Goal: Task Accomplishment & Management: Complete application form

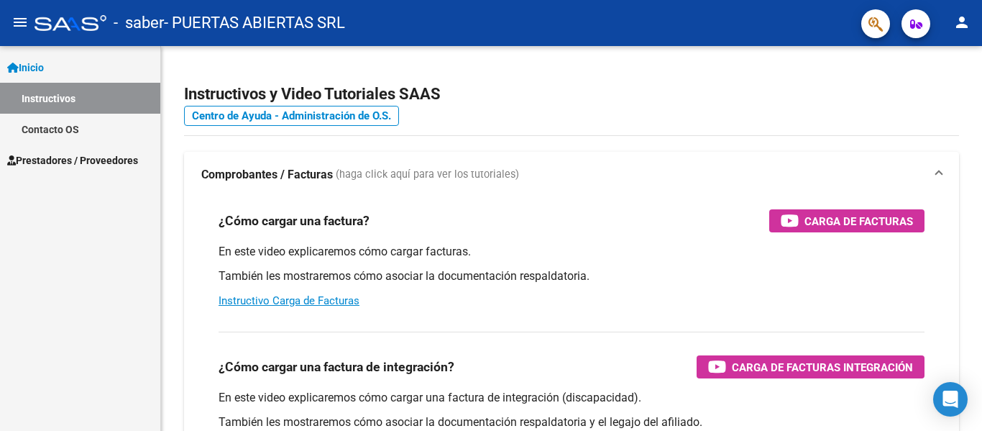
click at [84, 155] on span "Prestadores / Proveedores" at bounding box center [72, 160] width 131 height 16
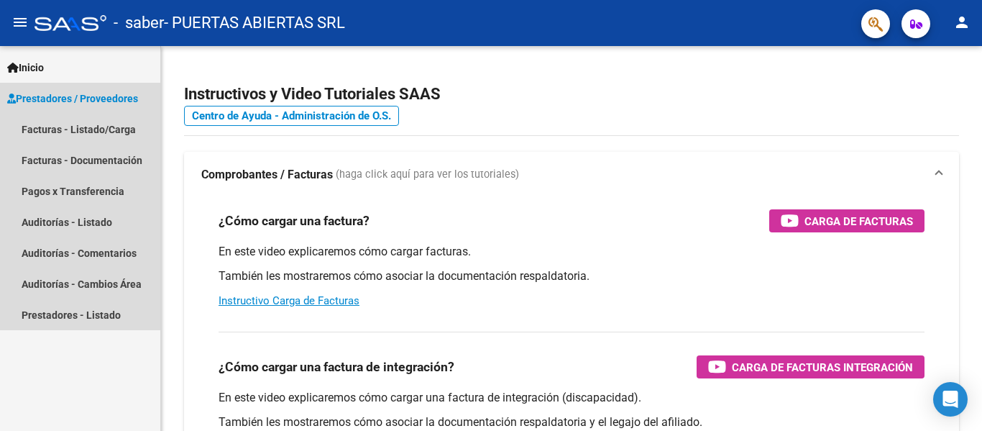
click at [98, 102] on span "Prestadores / Proveedores" at bounding box center [72, 99] width 131 height 16
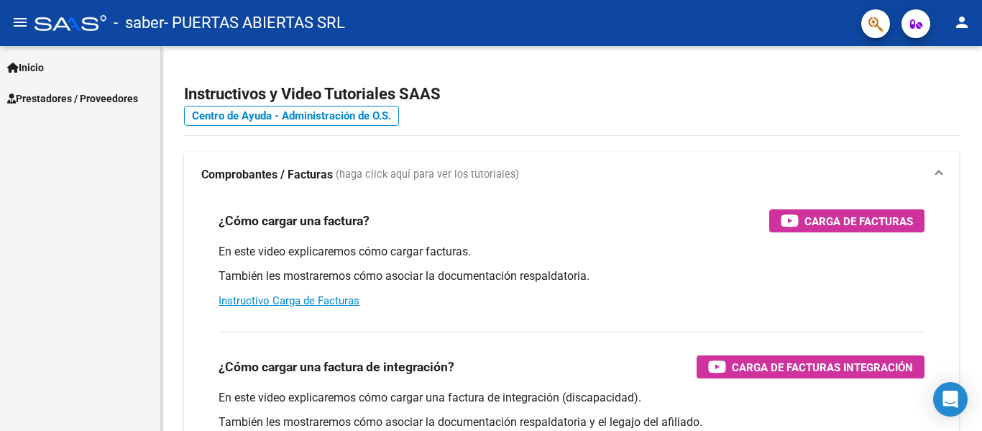
drag, startPoint x: 83, startPoint y: 124, endPoint x: 91, endPoint y: 105, distance: 20.3
click at [83, 122] on div "Inicio Instructivos Contacto OS Prestadores / Proveedores Facturas - Listado/Ca…" at bounding box center [80, 238] width 160 height 385
click at [93, 99] on span "Prestadores / Proveedores" at bounding box center [72, 99] width 131 height 16
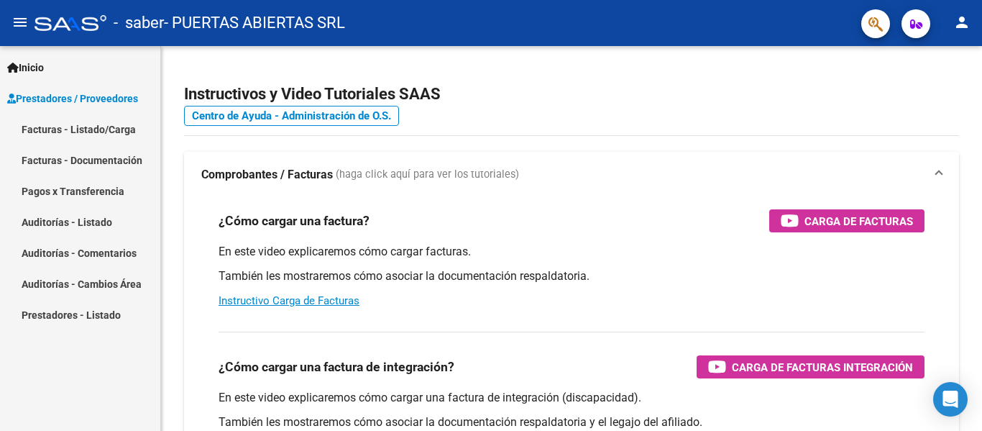
click at [82, 129] on link "Facturas - Listado/Carga" at bounding box center [80, 129] width 160 height 31
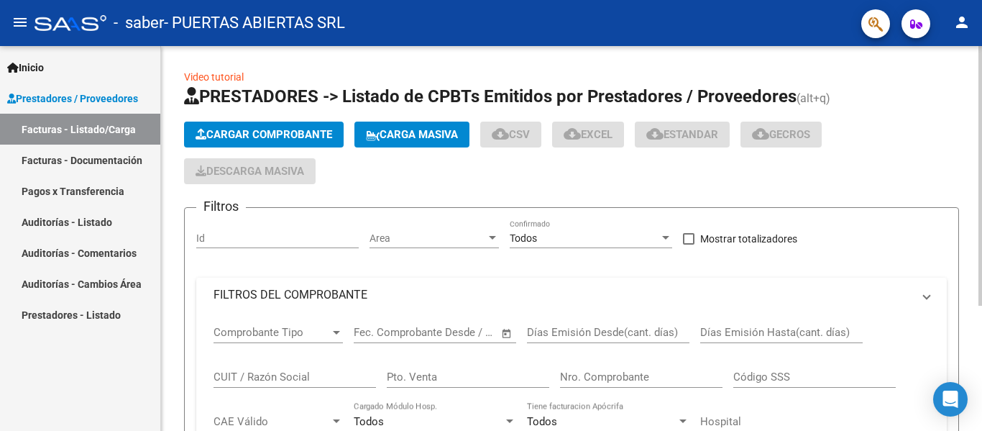
click at [283, 127] on button "Cargar Comprobante" at bounding box center [264, 135] width 160 height 26
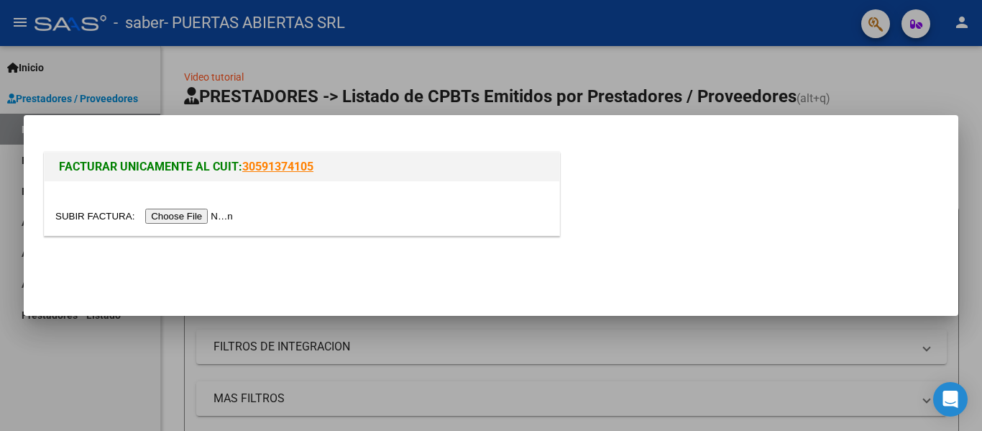
click at [206, 211] on input "file" at bounding box center [146, 216] width 182 height 15
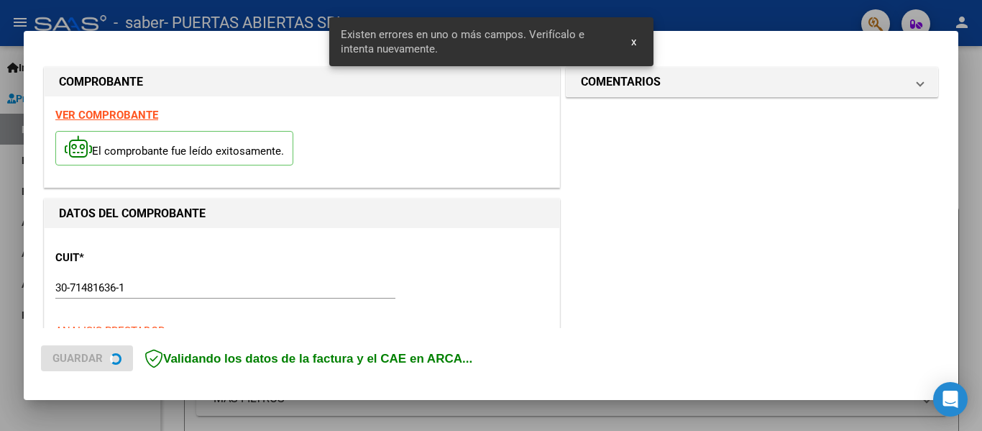
scroll to position [360, 0]
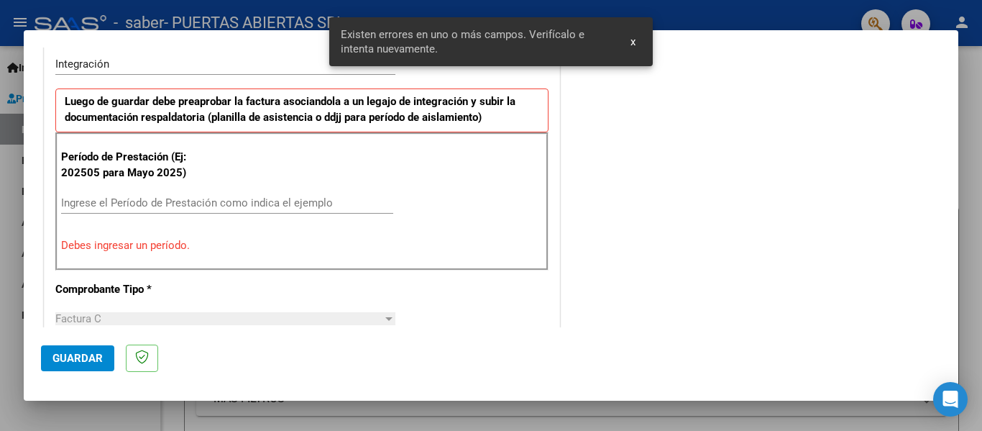
drag, startPoint x: 212, startPoint y: 212, endPoint x: 219, endPoint y: 204, distance: 10.2
click at [213, 211] on div "Ingrese el Período de Prestación como indica el ejemplo" at bounding box center [227, 203] width 332 height 22
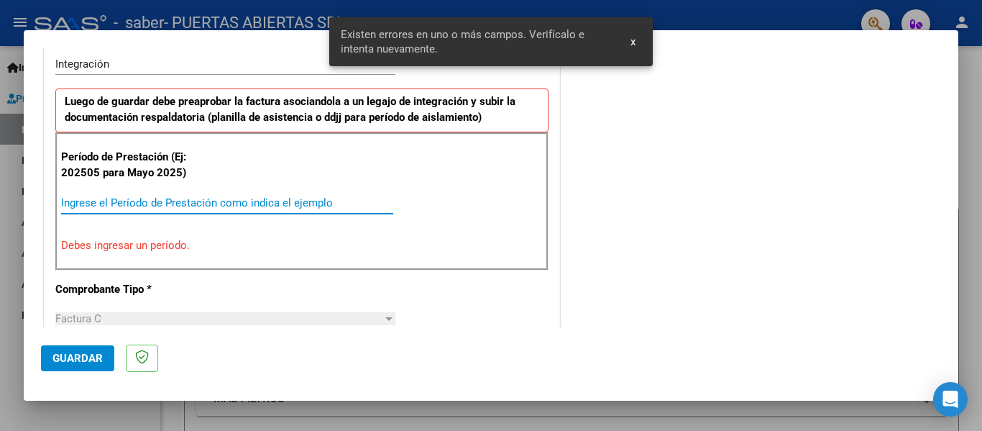
click at [219, 204] on input "Ingrese el Período de Prestación como indica el ejemplo" at bounding box center [227, 202] width 332 height 13
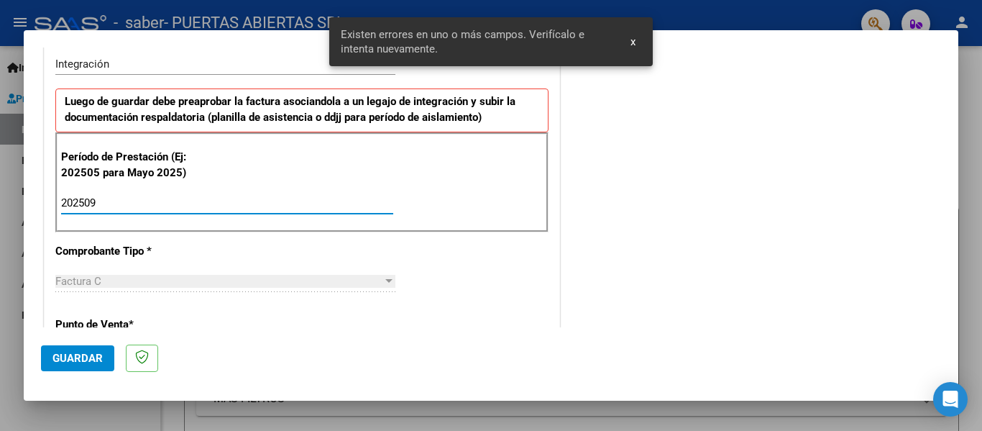
type input "202509"
click at [66, 355] on span "Guardar" at bounding box center [78, 358] width 50 height 13
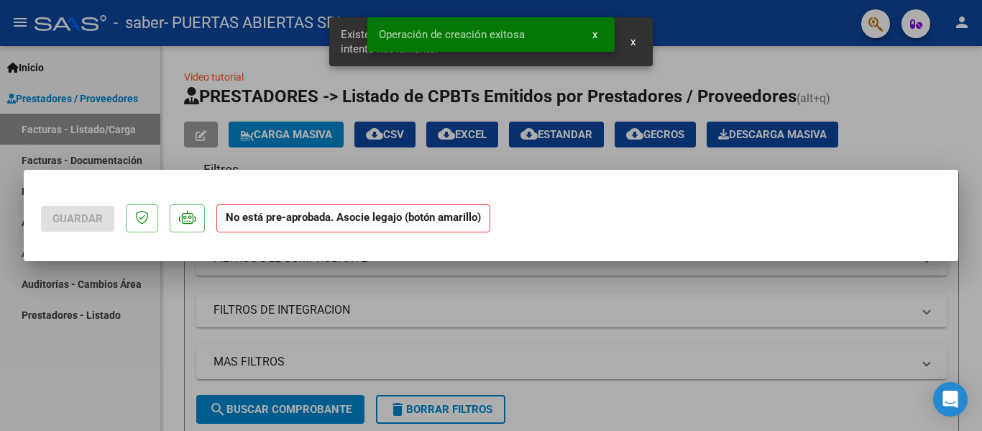
scroll to position [0, 0]
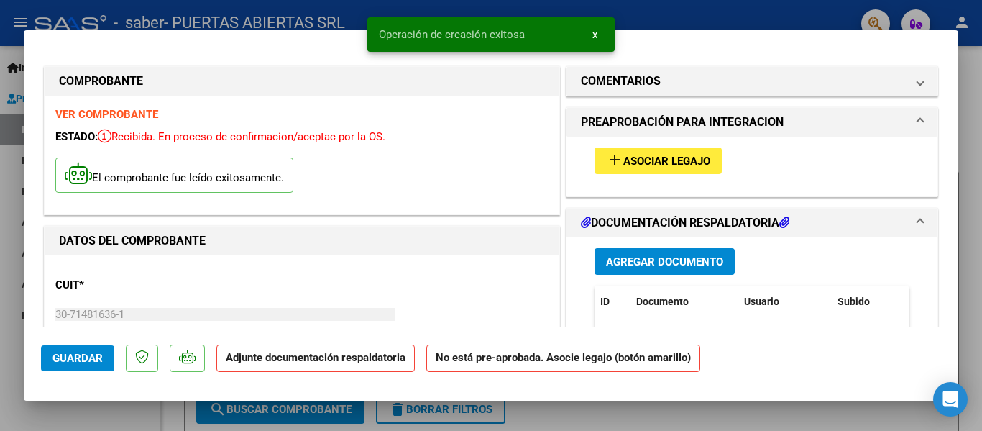
click at [658, 161] on span "Asociar Legajo" at bounding box center [667, 161] width 87 height 13
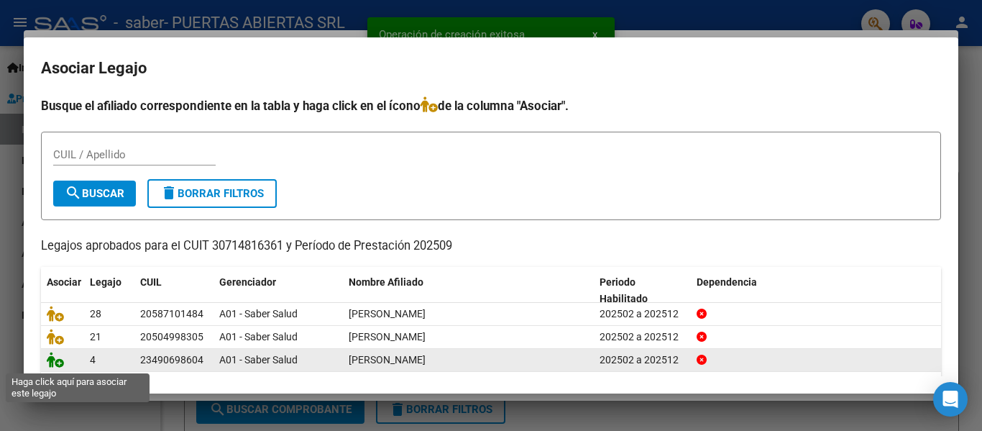
click at [51, 359] on icon at bounding box center [55, 360] width 17 height 16
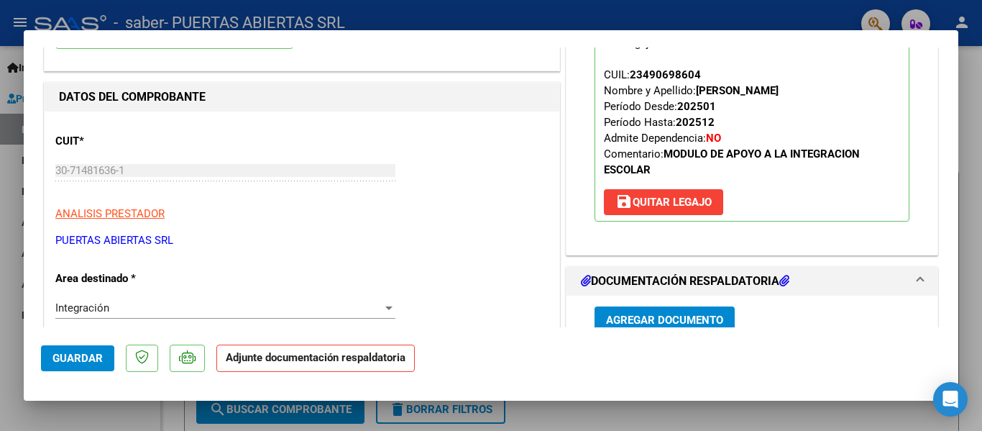
scroll to position [216, 0]
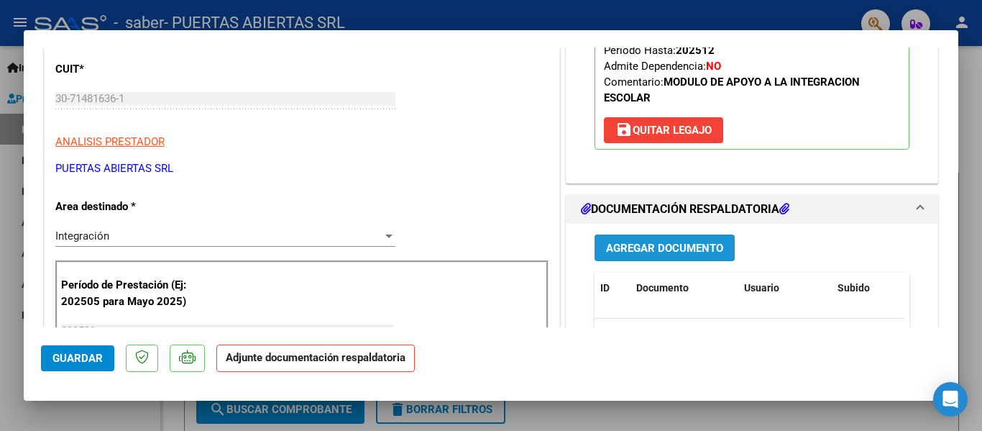
click at [696, 244] on span "Agregar Documento" at bounding box center [664, 248] width 117 height 13
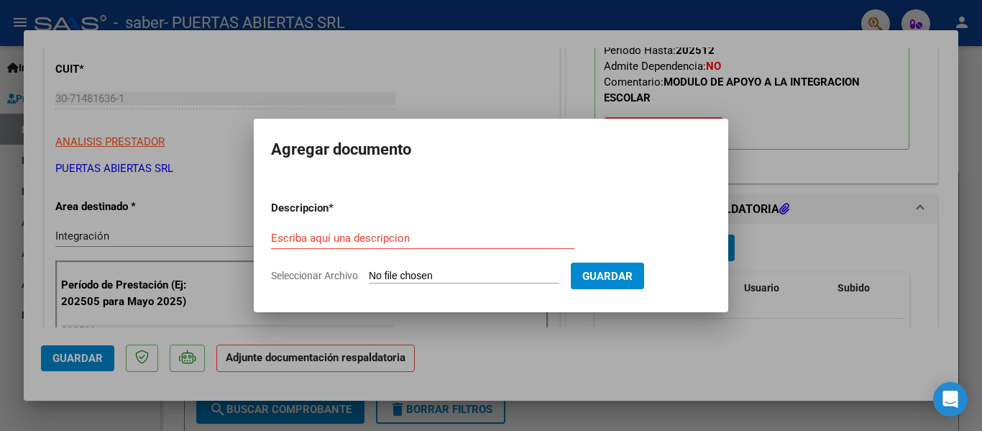
click at [503, 273] on input "Seleccionar Archivo" at bounding box center [464, 277] width 191 height 14
type input "C:\fakepath\PA_30714816361_011_00004_00013488.pdf"
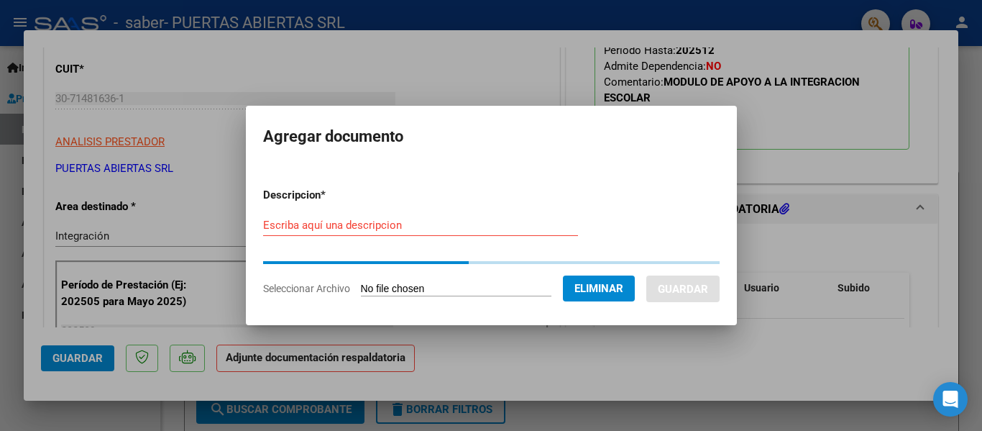
click at [436, 232] on div "Escriba aquí una descripcion" at bounding box center [420, 225] width 315 height 22
click at [444, 224] on input "Escriba aquí una descripcion" at bounding box center [420, 225] width 315 height 13
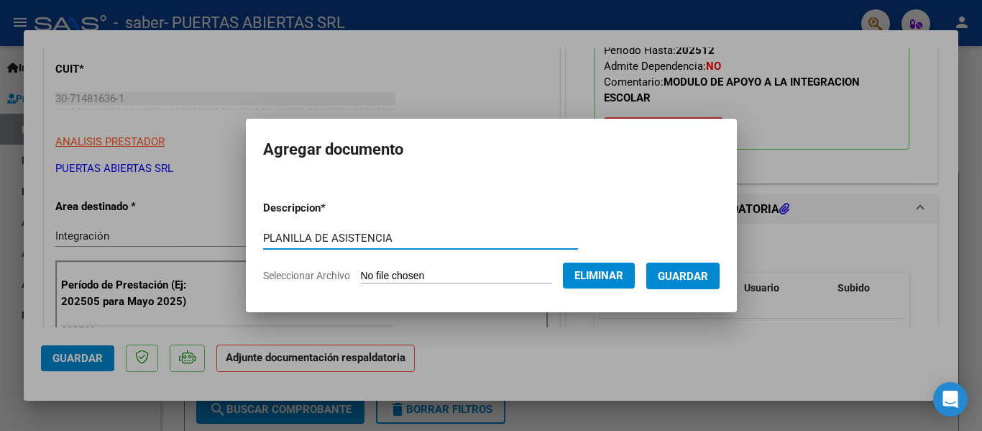
type input "PLANILLA DE ASISTENCIA"
click at [716, 263] on button "Guardar" at bounding box center [683, 276] width 73 height 27
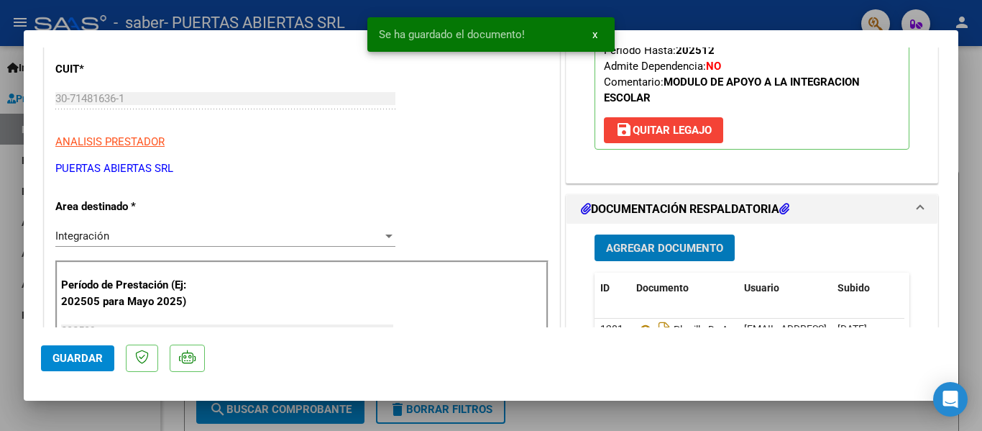
click at [54, 365] on span "Guardar" at bounding box center [78, 358] width 50 height 13
click at [97, 407] on div at bounding box center [491, 215] width 982 height 431
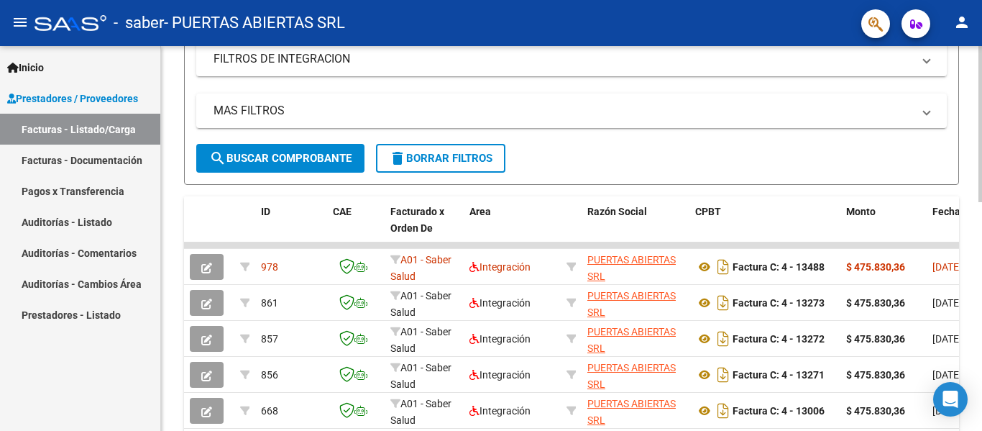
scroll to position [0, 0]
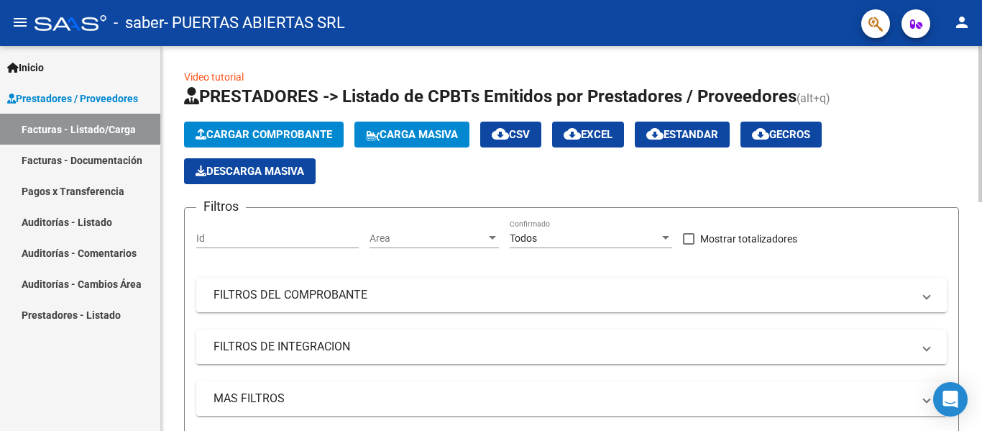
click at [275, 135] on span "Cargar Comprobante" at bounding box center [264, 134] width 137 height 13
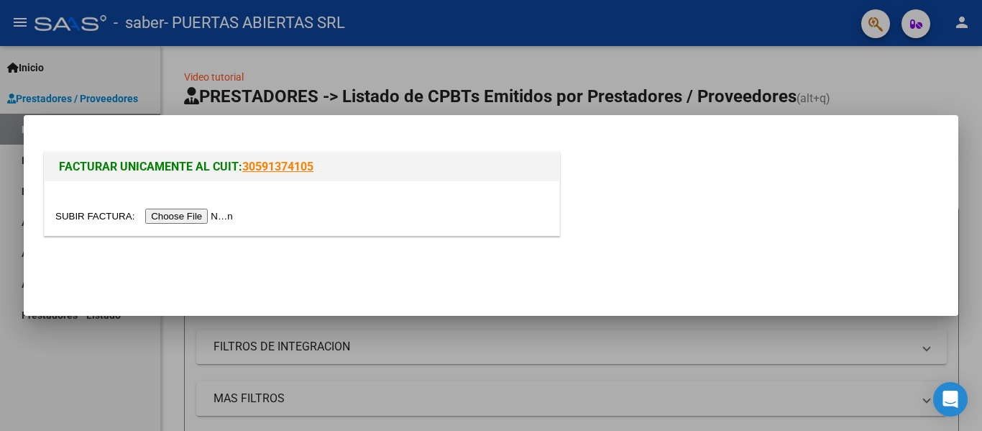
click at [206, 216] on input "file" at bounding box center [146, 216] width 182 height 15
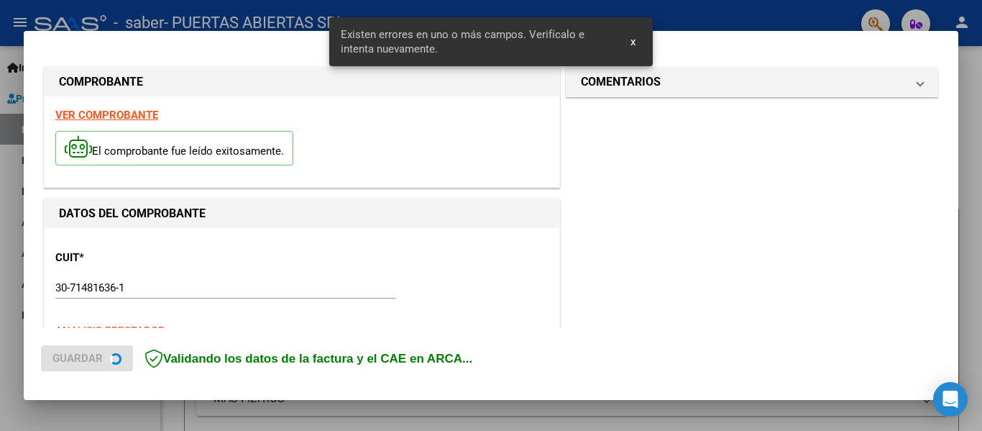
scroll to position [361, 0]
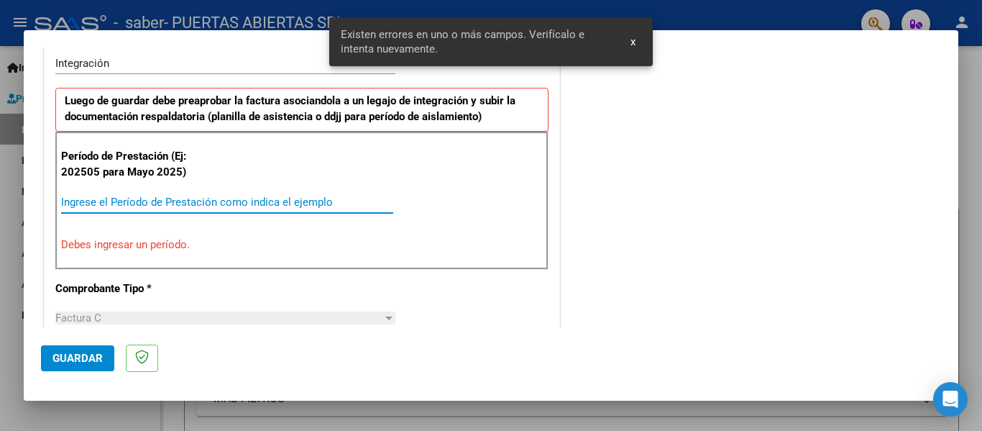
click at [197, 198] on input "Ingrese el Período de Prestación como indica el ejemplo" at bounding box center [227, 202] width 332 height 13
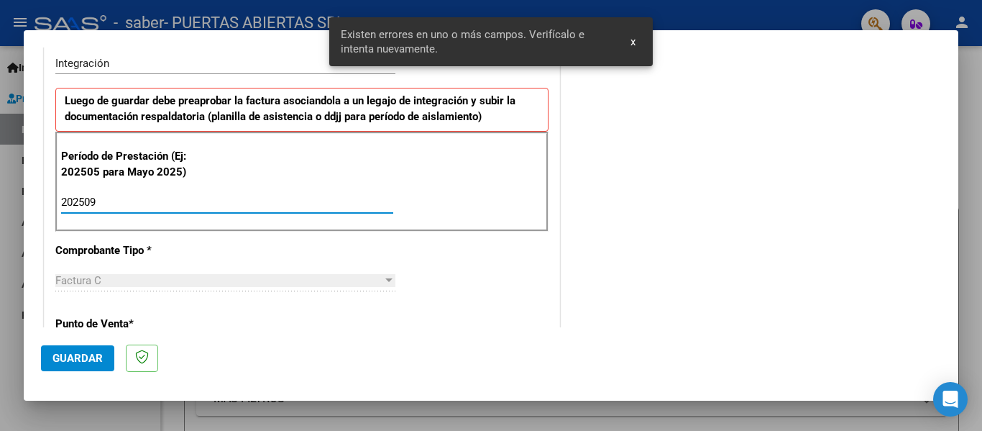
type input "202509"
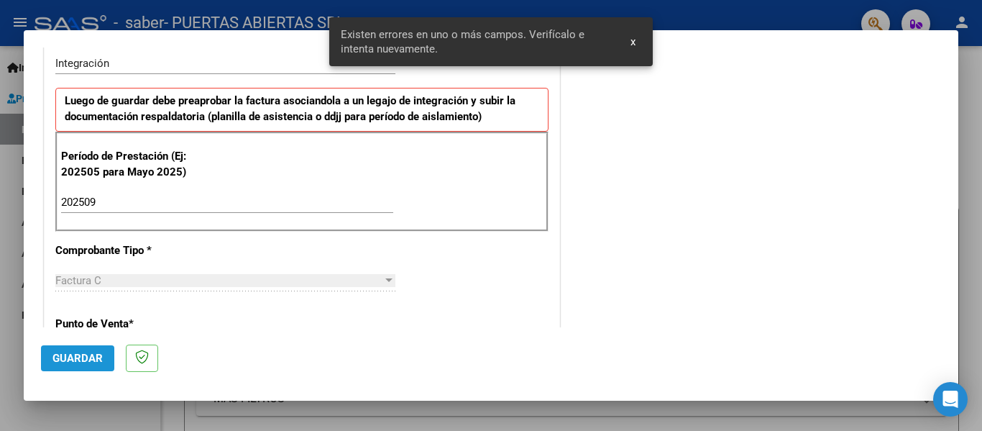
click at [73, 353] on span "Guardar" at bounding box center [78, 358] width 50 height 13
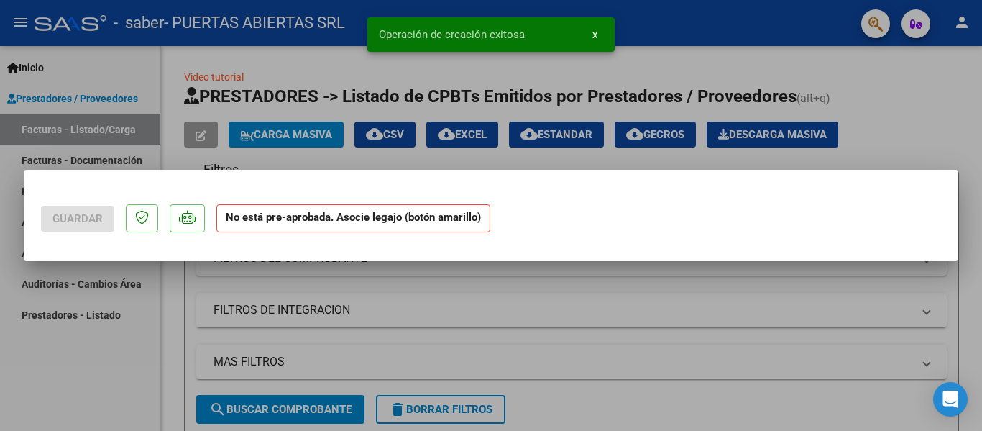
scroll to position [0, 0]
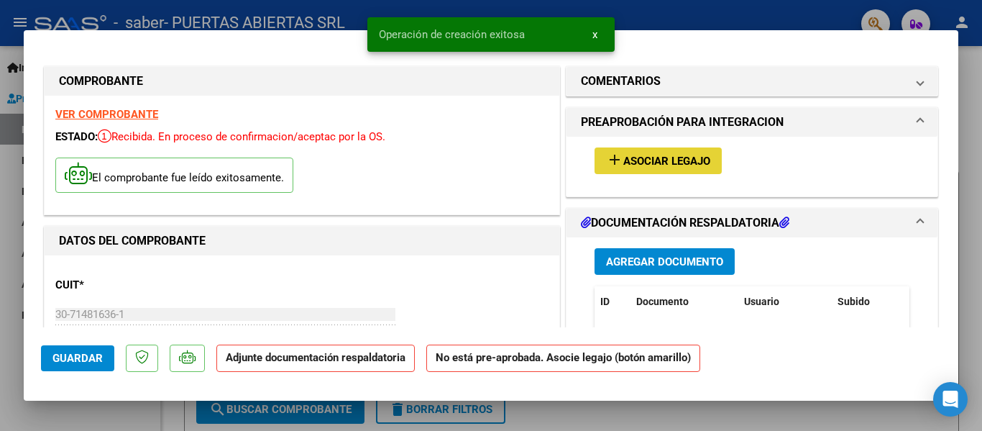
click at [667, 167] on span "Asociar Legajo" at bounding box center [667, 161] width 87 height 13
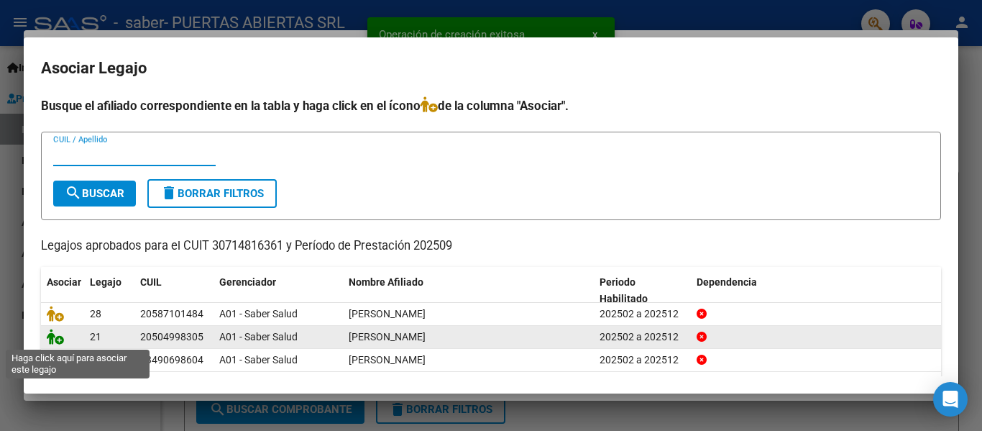
click at [57, 336] on icon at bounding box center [55, 337] width 17 height 16
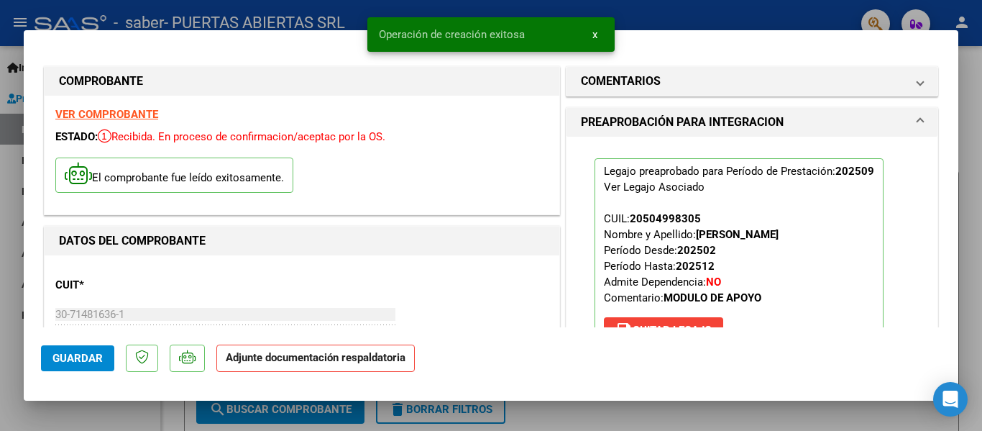
scroll to position [288, 0]
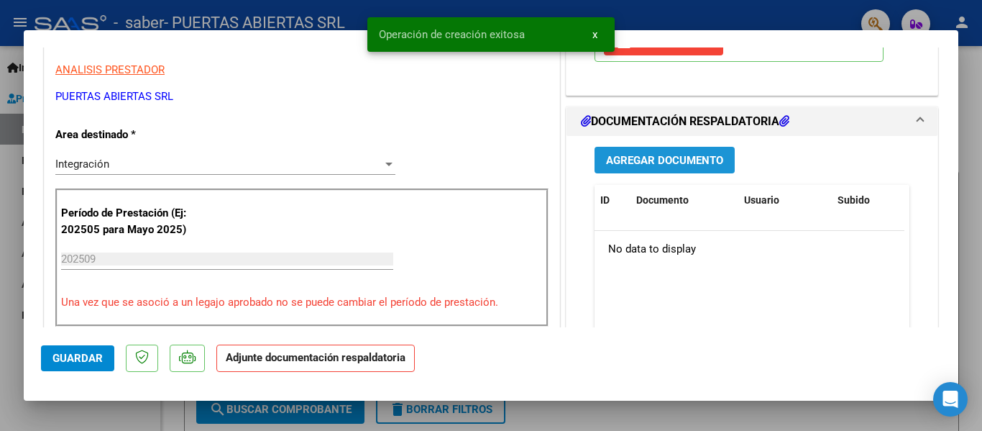
click at [695, 155] on span "Agregar Documento" at bounding box center [664, 160] width 117 height 13
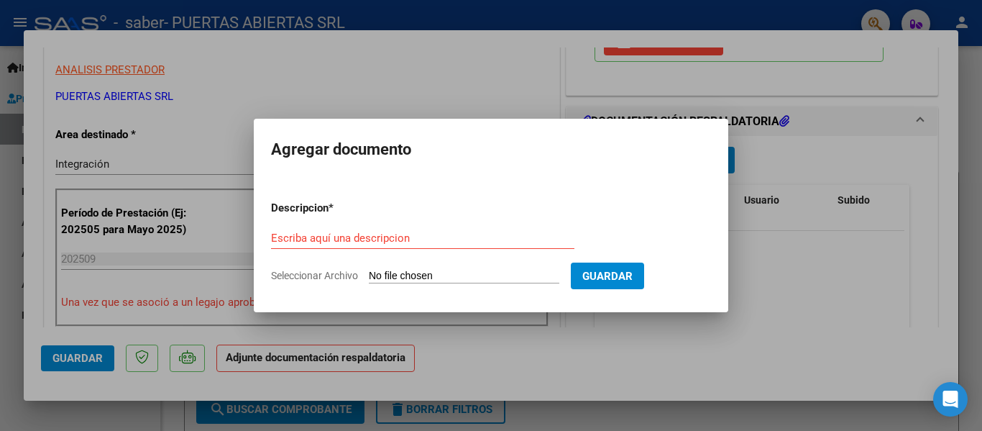
click at [531, 270] on input "Seleccionar Archivo" at bounding box center [464, 277] width 191 height 14
type input "C:\fakepath\PLANILLA SEPTIEMBRE - [PERSON_NAME].pdf"
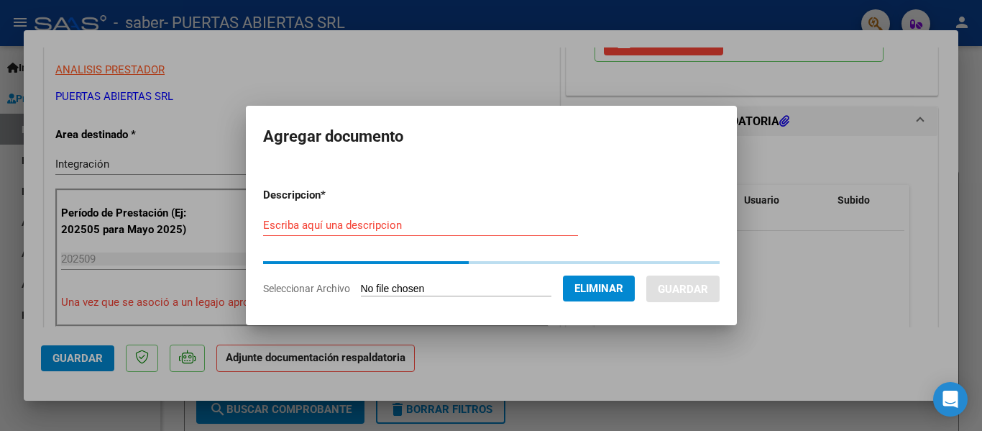
click at [419, 229] on input "Escriba aquí una descripcion" at bounding box center [420, 225] width 315 height 13
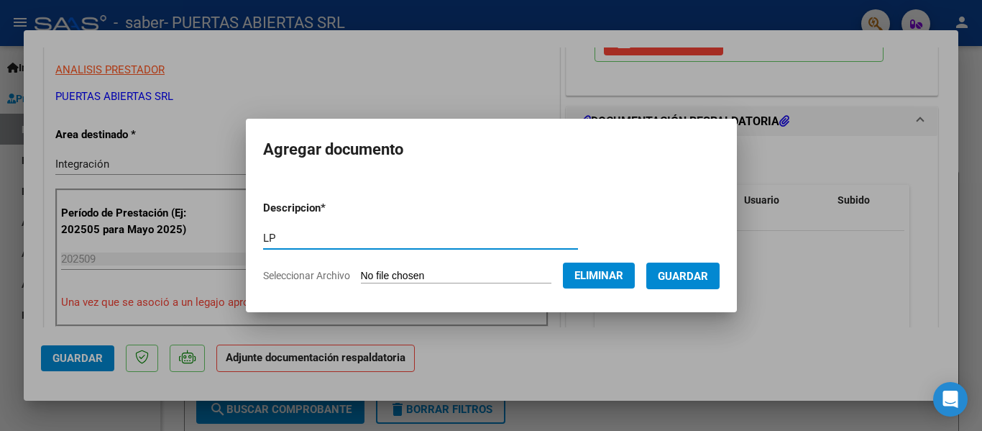
type input "L"
type input "PLANILLA DE ASISTENCIA"
click at [666, 280] on button "Guardar" at bounding box center [683, 276] width 73 height 27
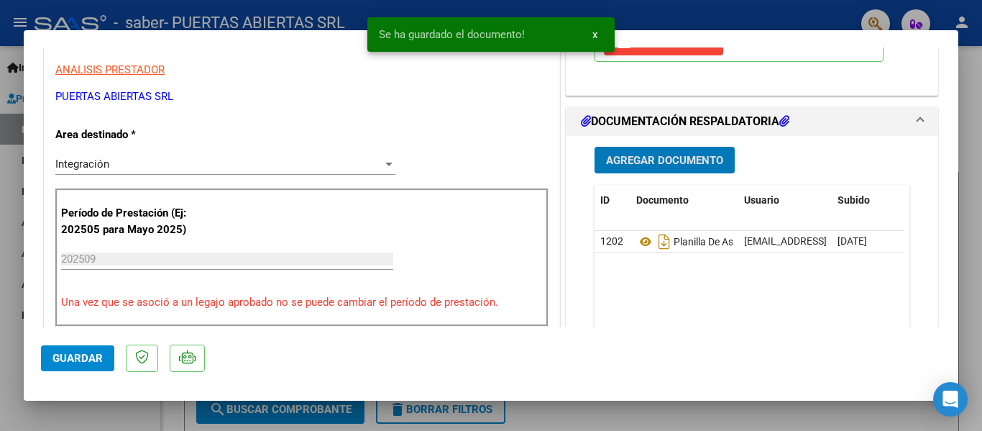
click at [99, 360] on span "Guardar" at bounding box center [78, 358] width 50 height 13
click at [104, 407] on div at bounding box center [491, 215] width 982 height 431
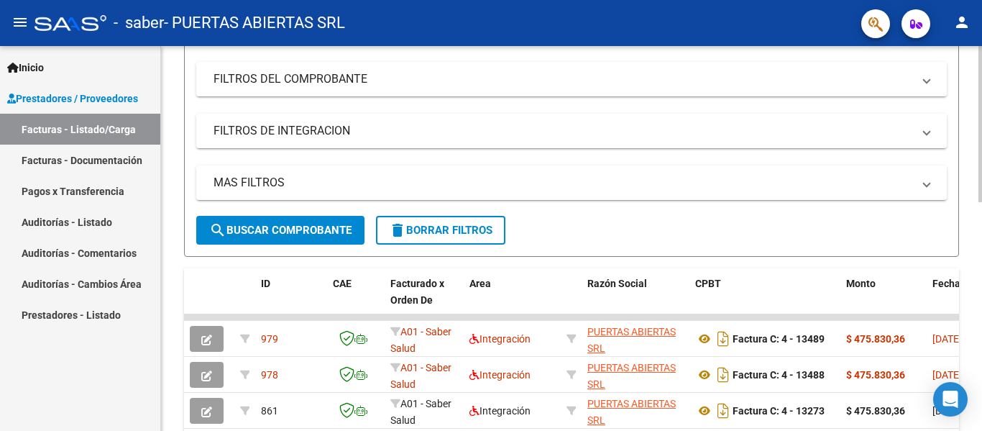
scroll to position [0, 0]
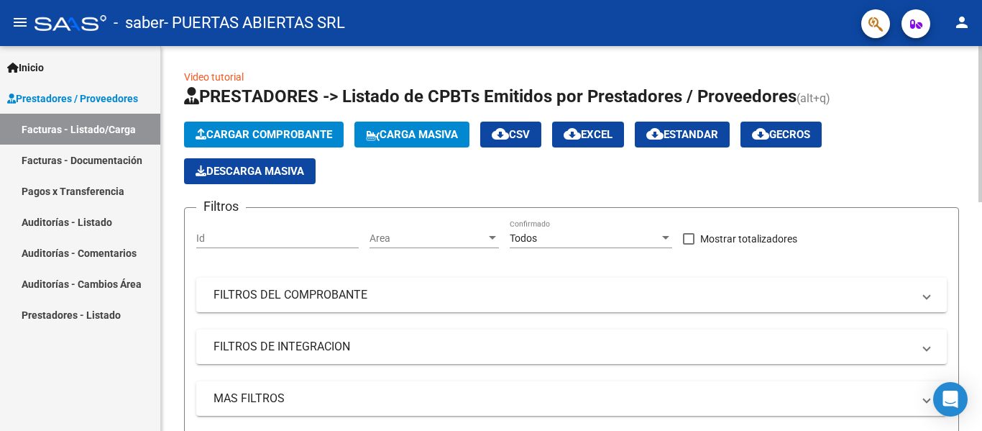
click at [296, 133] on span "Cargar Comprobante" at bounding box center [264, 134] width 137 height 13
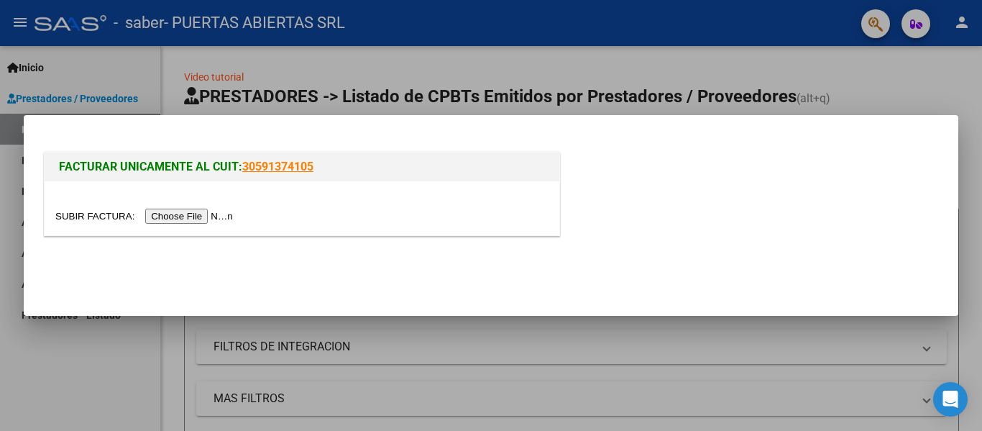
click at [204, 220] on input "file" at bounding box center [146, 216] width 182 height 15
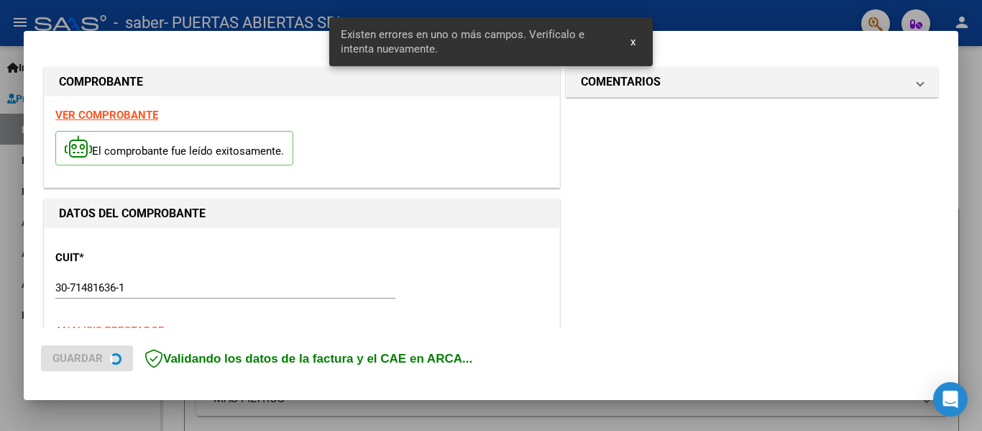
scroll to position [361, 0]
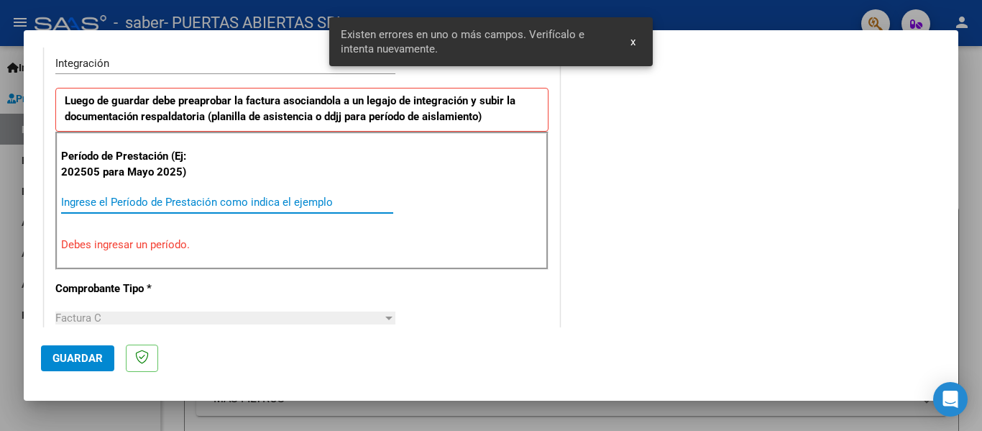
drag, startPoint x: 299, startPoint y: 201, endPoint x: 312, endPoint y: 199, distance: 13.1
click at [301, 201] on input "Ingrese el Período de Prestación como indica el ejemplo" at bounding box center [227, 202] width 332 height 13
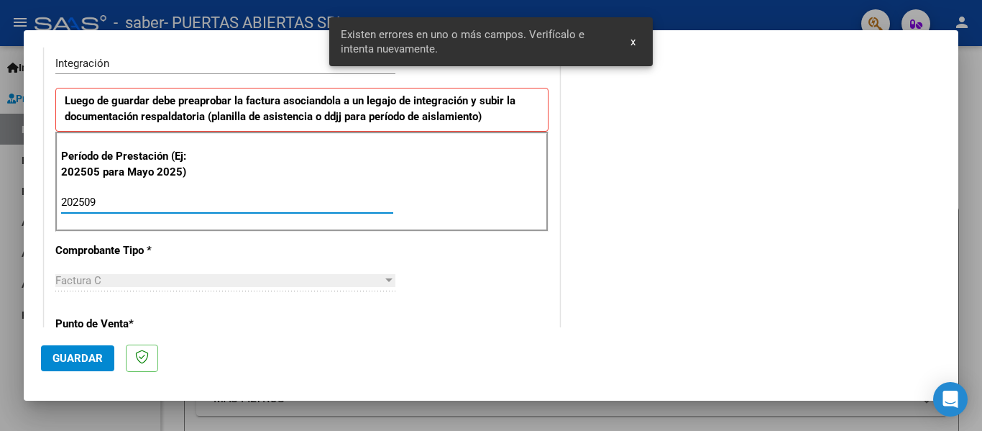
type input "202509"
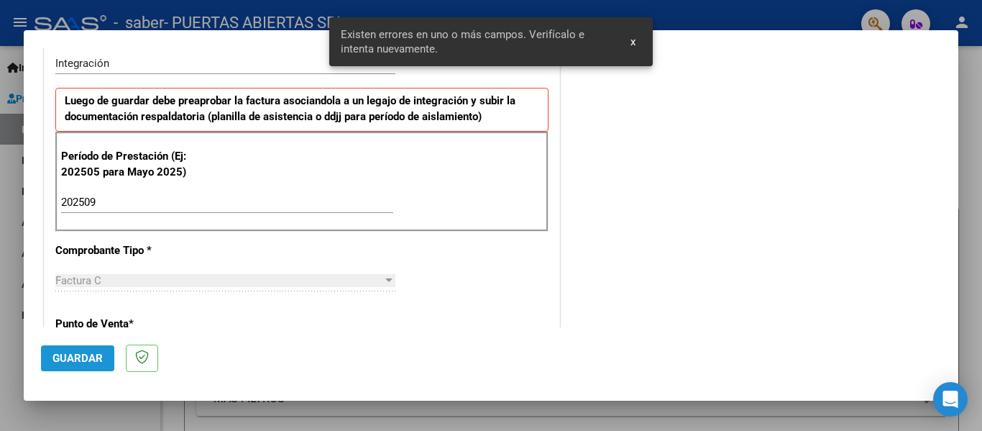
click at [72, 350] on button "Guardar" at bounding box center [77, 358] width 73 height 26
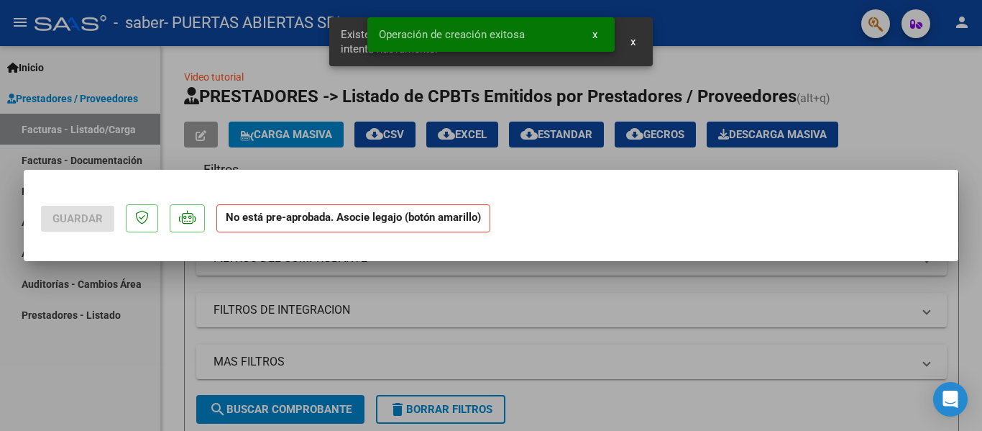
scroll to position [0, 0]
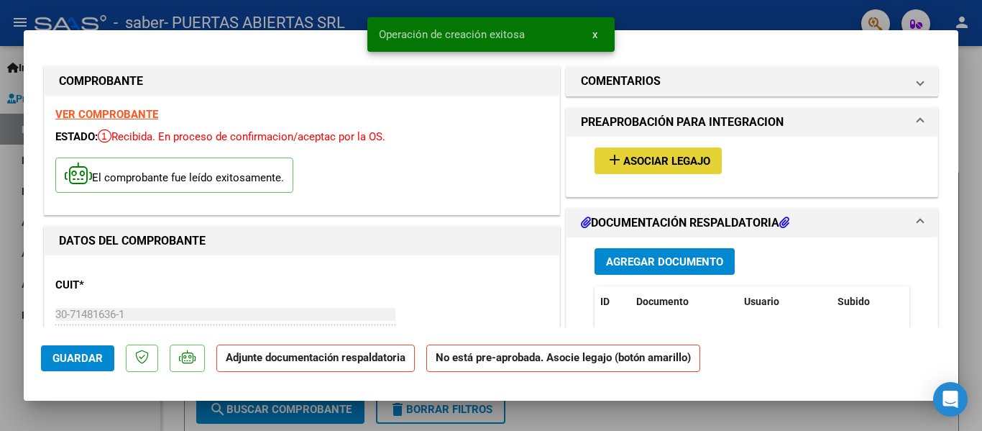
click at [685, 150] on button "add Asociar Legajo" at bounding box center [658, 160] width 127 height 27
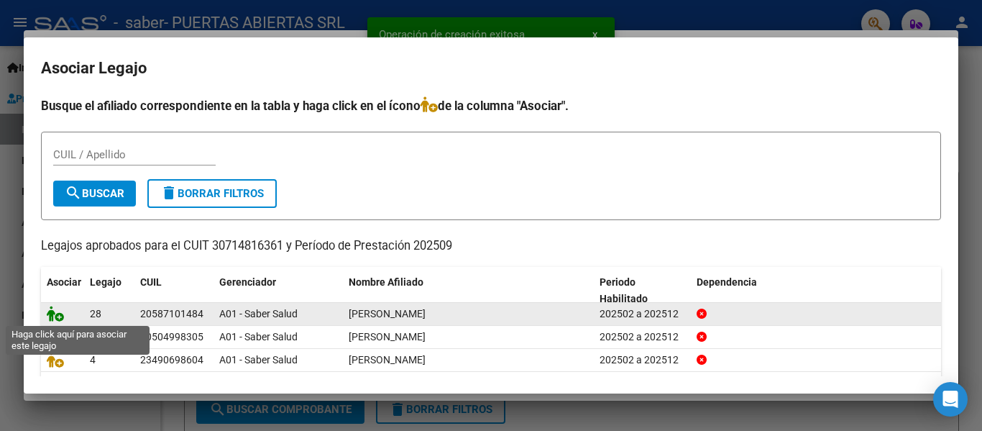
click at [60, 312] on icon at bounding box center [55, 314] width 17 height 16
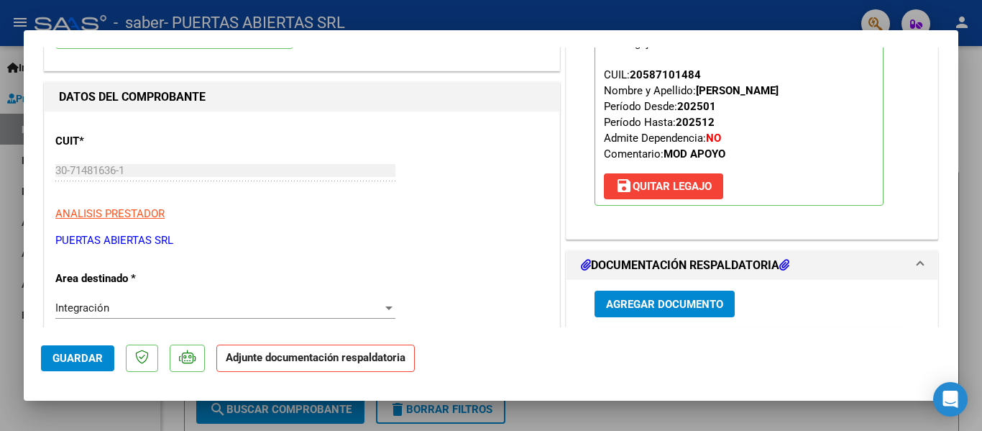
scroll to position [216, 0]
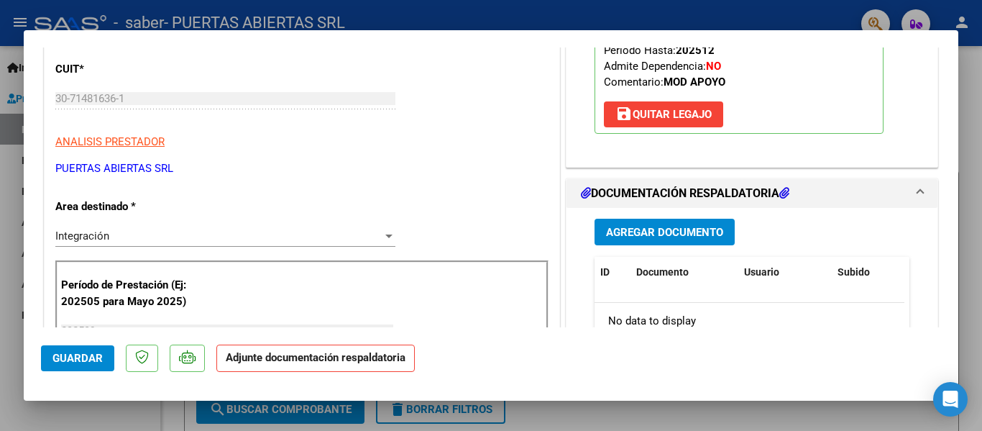
click at [682, 230] on span "Agregar Documento" at bounding box center [664, 232] width 117 height 13
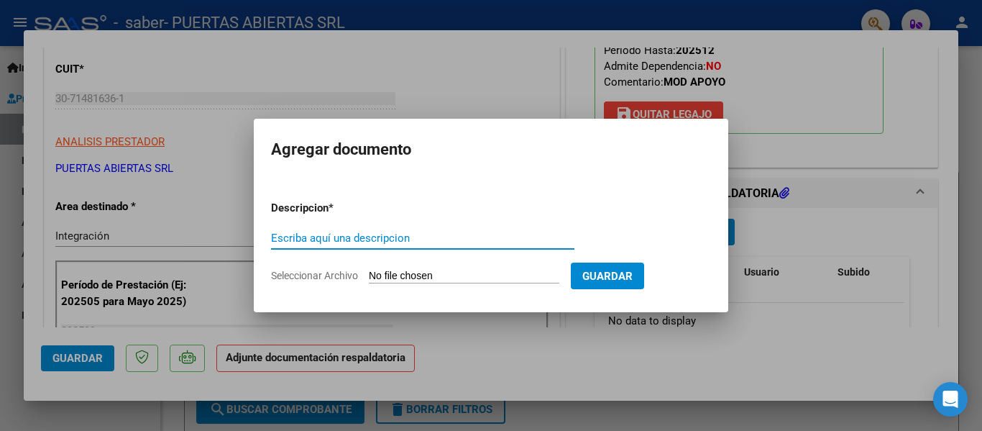
click at [514, 275] on input "Seleccionar Archivo" at bounding box center [464, 277] width 191 height 14
type input "C:\fakepath\PLANILLA SEPTIEMBRE - [PERSON_NAME].pdf"
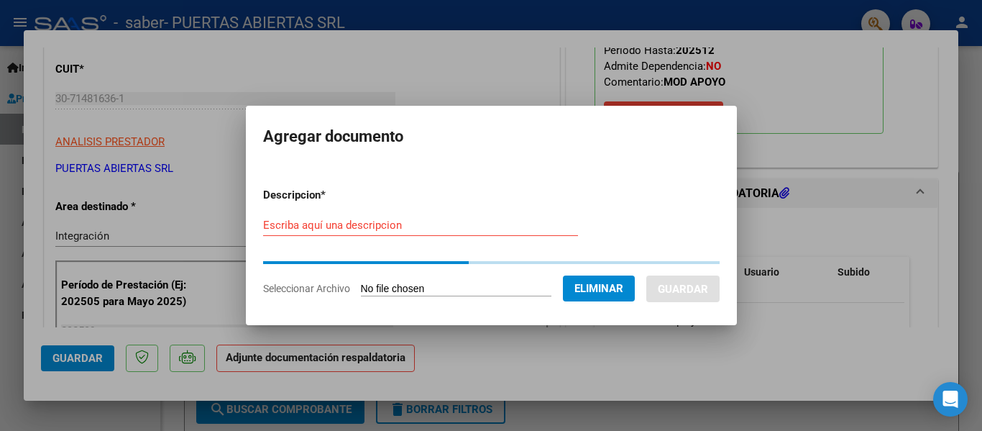
click at [339, 229] on input "Escriba aquí una descripcion" at bounding box center [420, 225] width 315 height 13
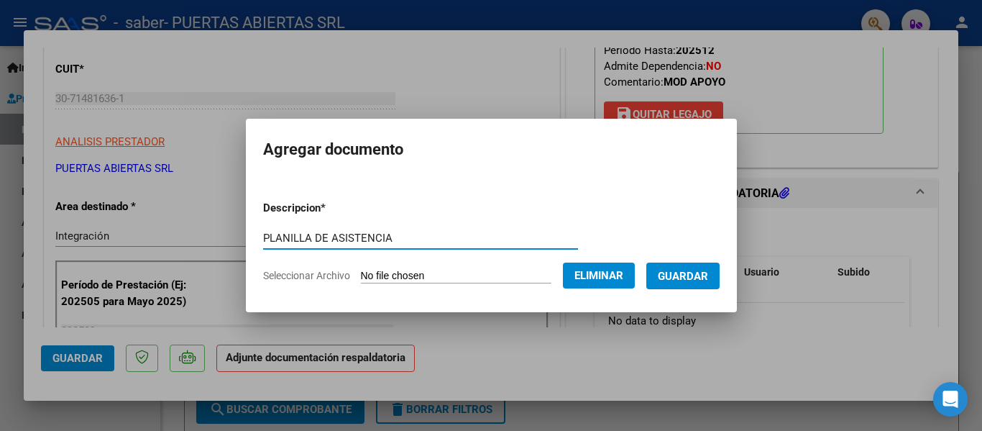
type input "PLANILLA DE ASISTENCIA"
click at [682, 263] on button "Guardar" at bounding box center [683, 276] width 73 height 27
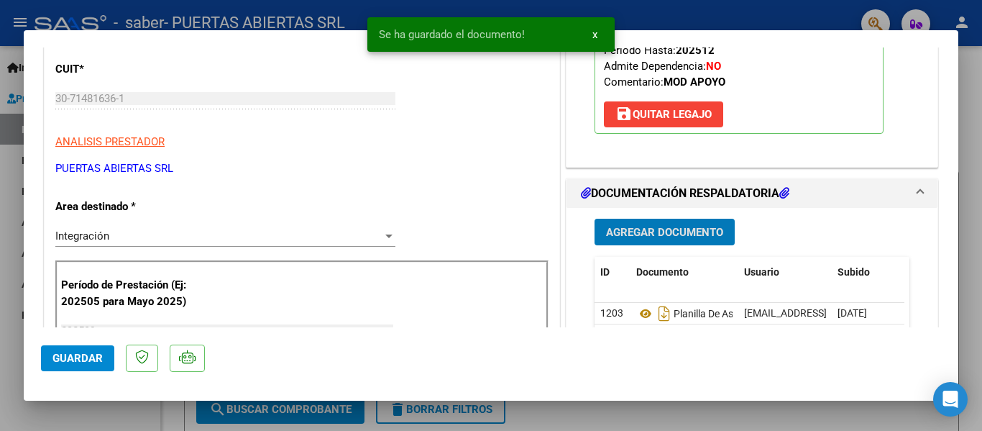
click at [93, 370] on button "Guardar" at bounding box center [77, 358] width 73 height 26
click at [85, 403] on div at bounding box center [491, 215] width 982 height 431
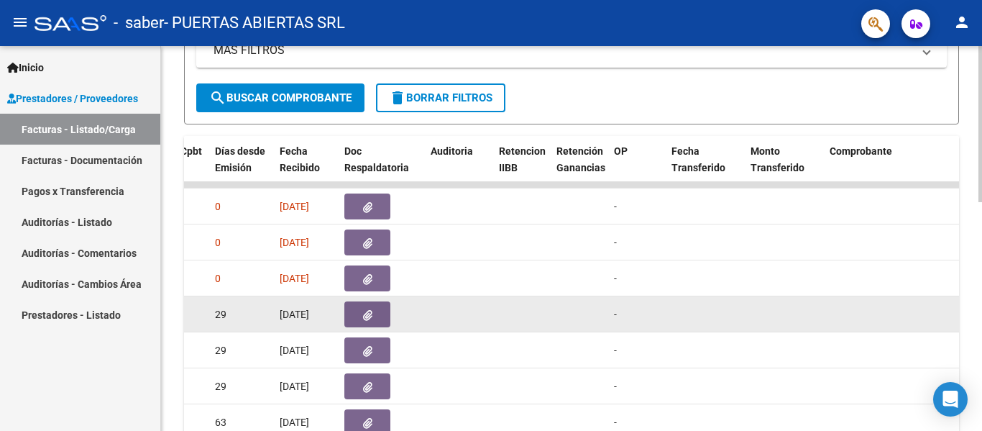
scroll to position [492, 0]
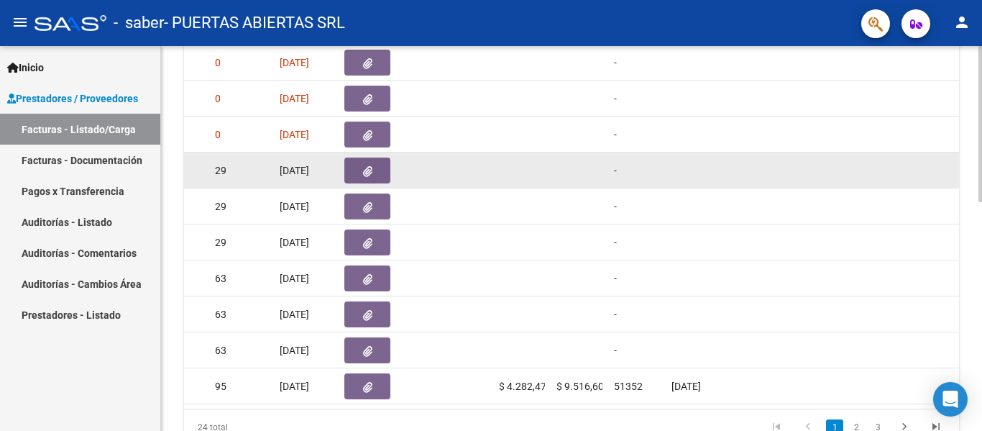
click at [346, 165] on button "button" at bounding box center [367, 171] width 46 height 26
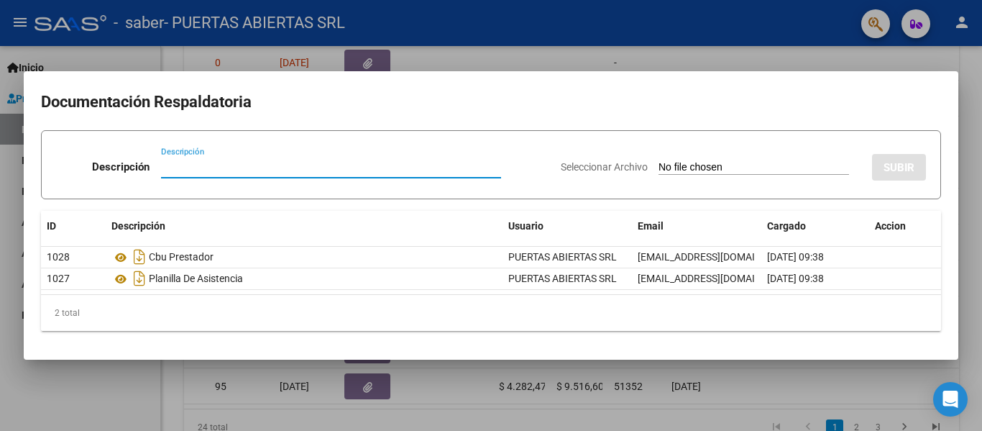
click at [77, 402] on div at bounding box center [491, 215] width 982 height 431
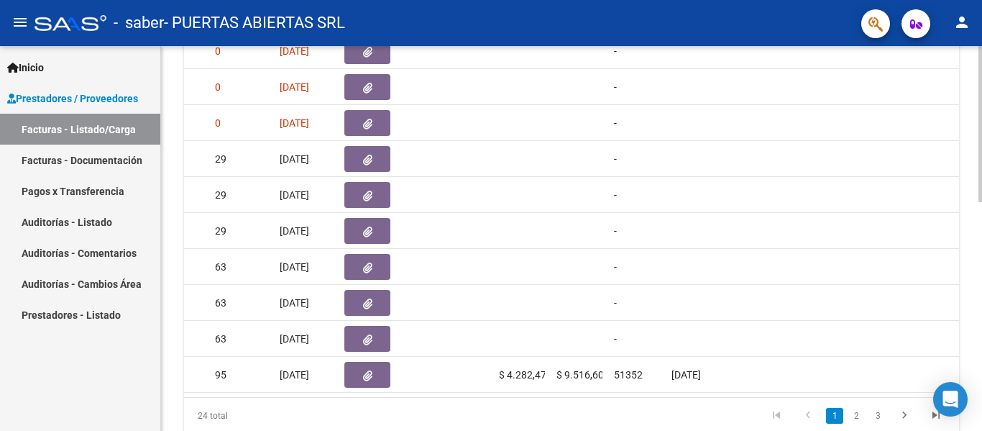
scroll to position [518, 0]
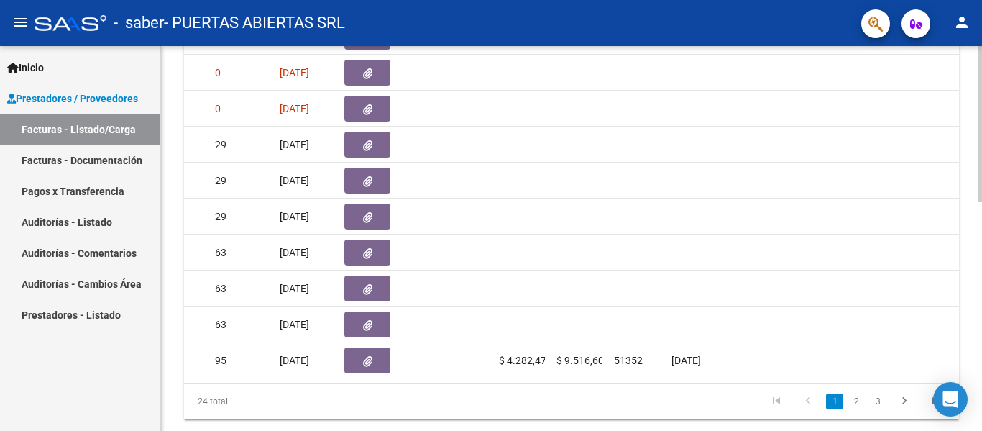
drag, startPoint x: 406, startPoint y: 421, endPoint x: 398, endPoint y: 407, distance: 15.4
click at [392, 416] on div "24 total 1 2 3" at bounding box center [571, 401] width 775 height 36
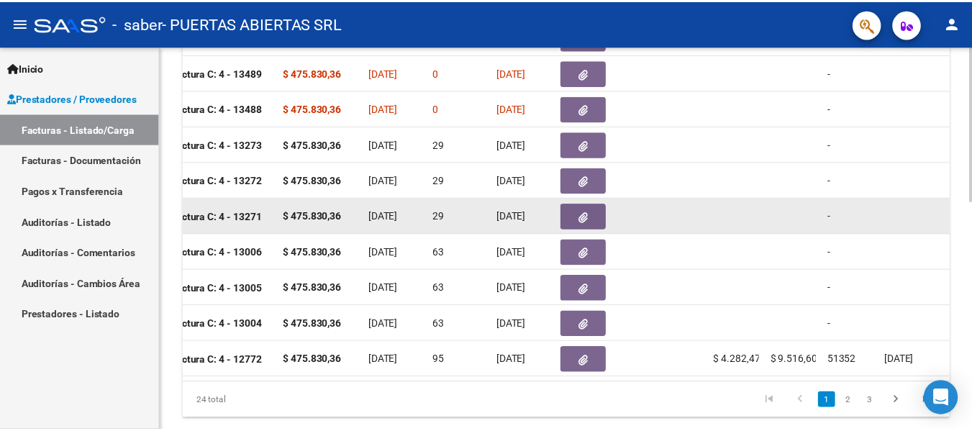
scroll to position [374, 0]
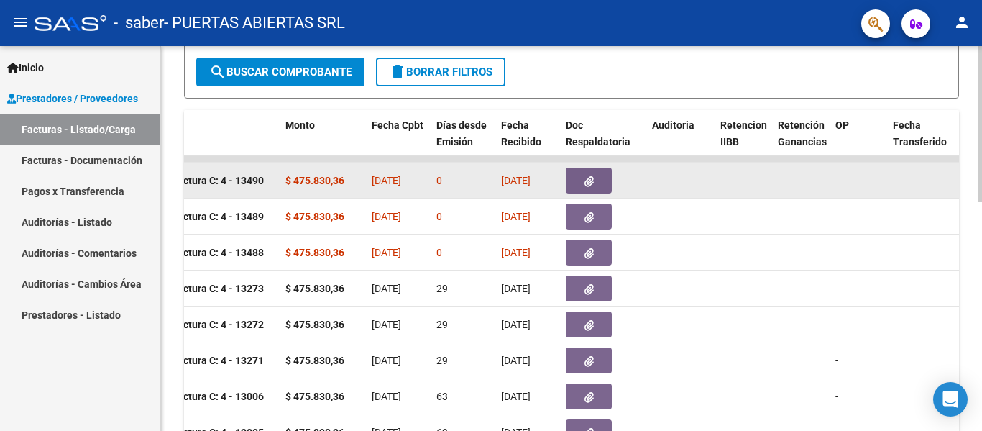
click at [593, 186] on icon "button" at bounding box center [589, 181] width 9 height 11
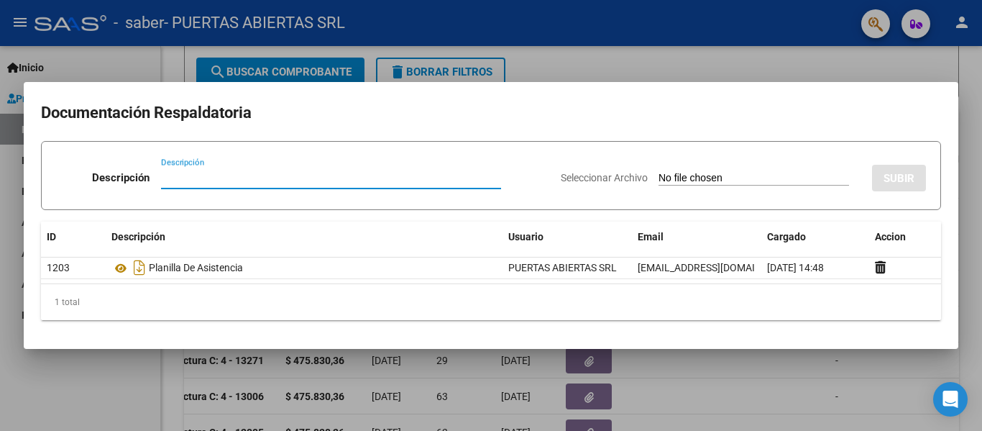
click at [746, 173] on input "Seleccionar Archivo" at bounding box center [754, 179] width 191 height 14
type input "C:\fakepath\CBU Puertas Abiertas SRL.pdf"
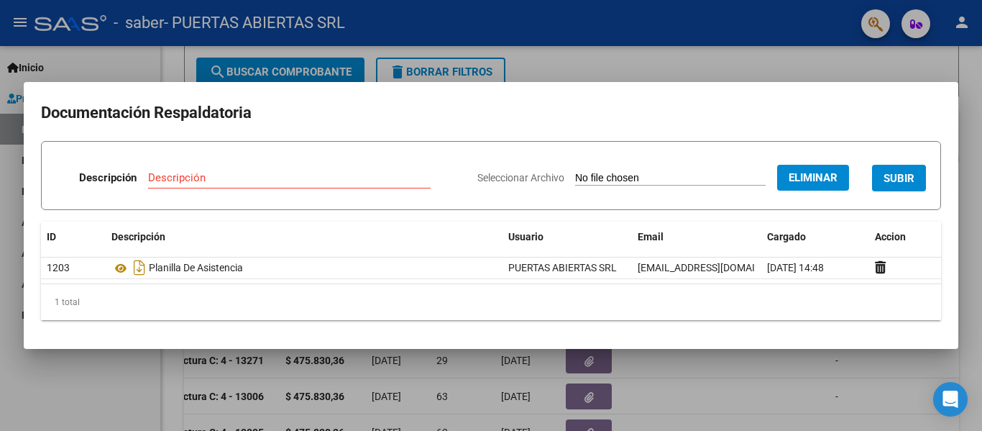
click at [331, 175] on input "Descripción" at bounding box center [289, 177] width 283 height 13
type input "CBU"
click at [892, 173] on span "SUBIR" at bounding box center [899, 178] width 31 height 13
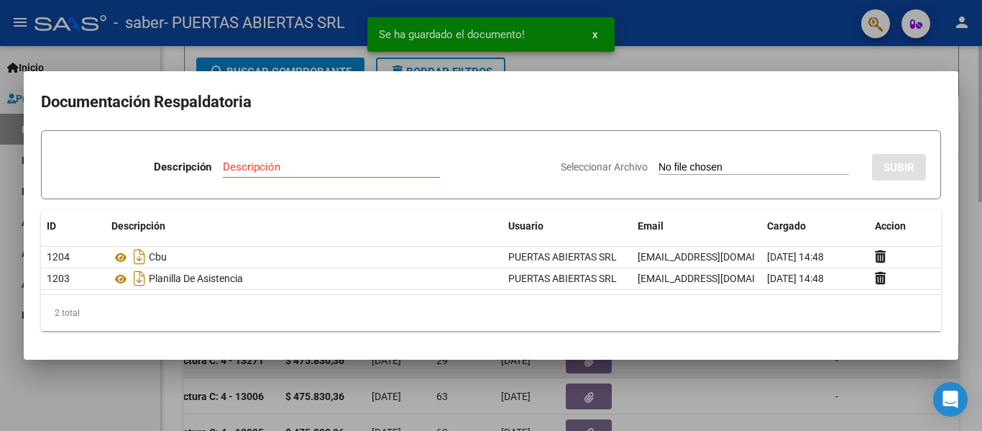
click at [688, 369] on div at bounding box center [491, 215] width 982 height 431
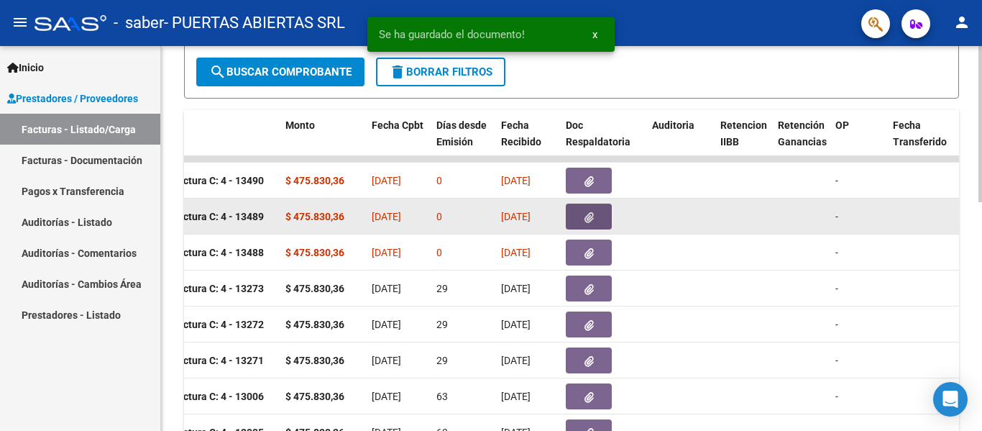
click at [606, 210] on button "button" at bounding box center [589, 217] width 46 height 26
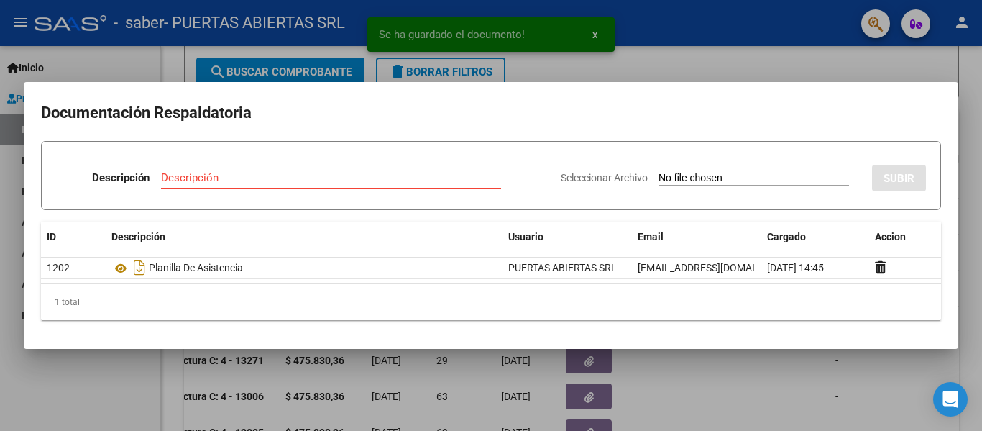
click at [739, 180] on input "Seleccionar Archivo" at bounding box center [754, 179] width 191 height 14
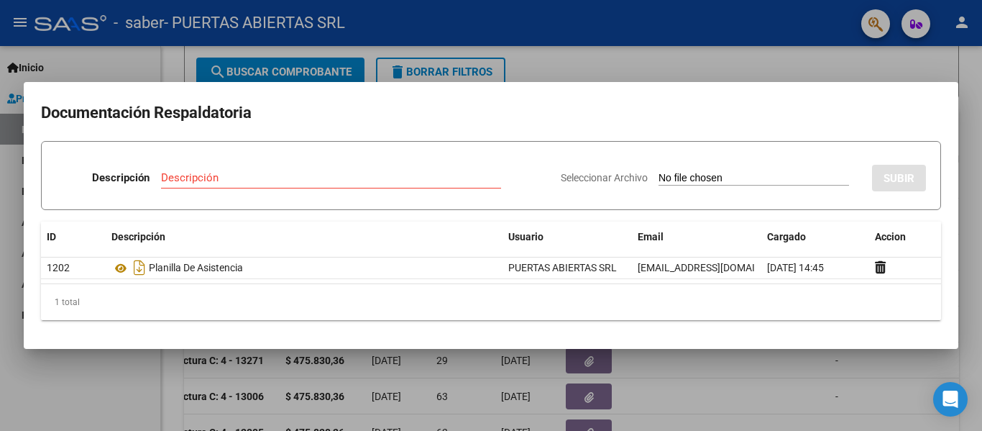
type input "C:\fakepath\CBU Puertas Abiertas SRL.pdf"
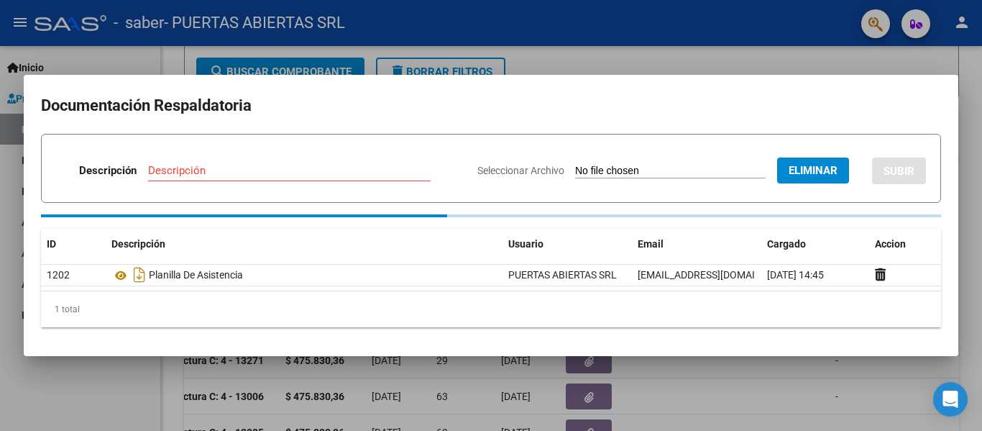
click at [346, 171] on input "Descripción" at bounding box center [289, 170] width 283 height 13
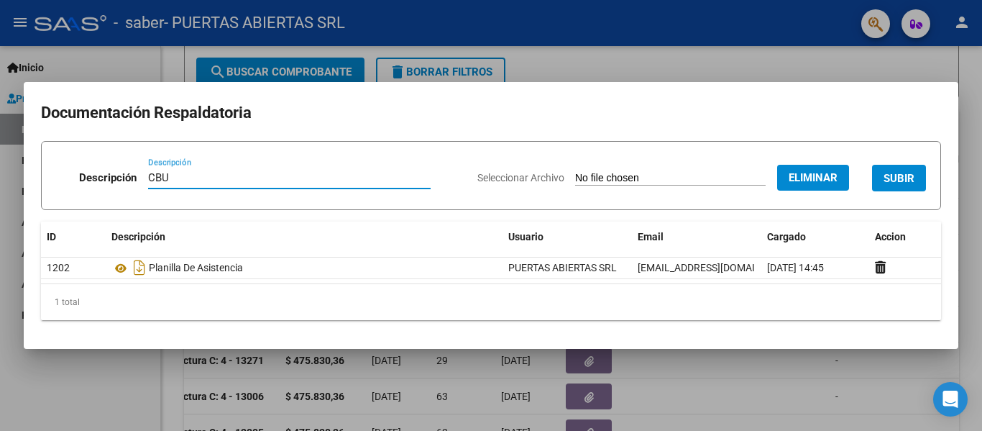
type input "CBU"
click at [911, 167] on button "SUBIR" at bounding box center [899, 178] width 54 height 27
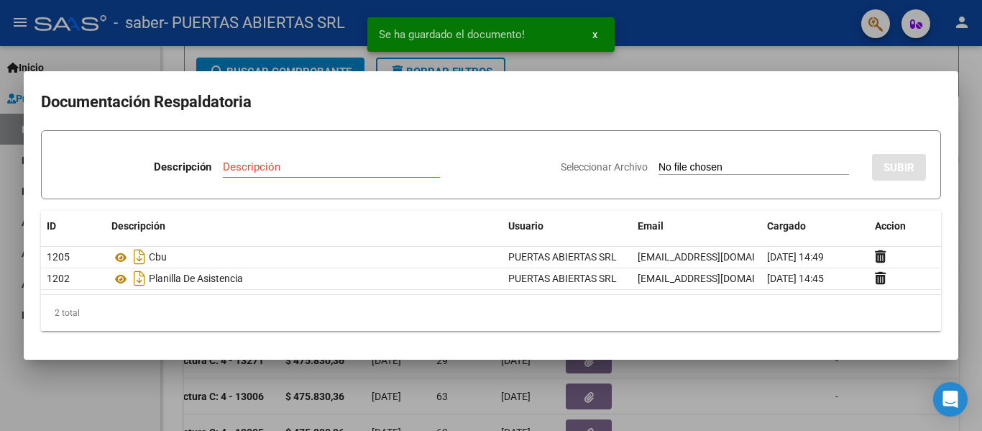
click at [693, 393] on div at bounding box center [491, 215] width 982 height 431
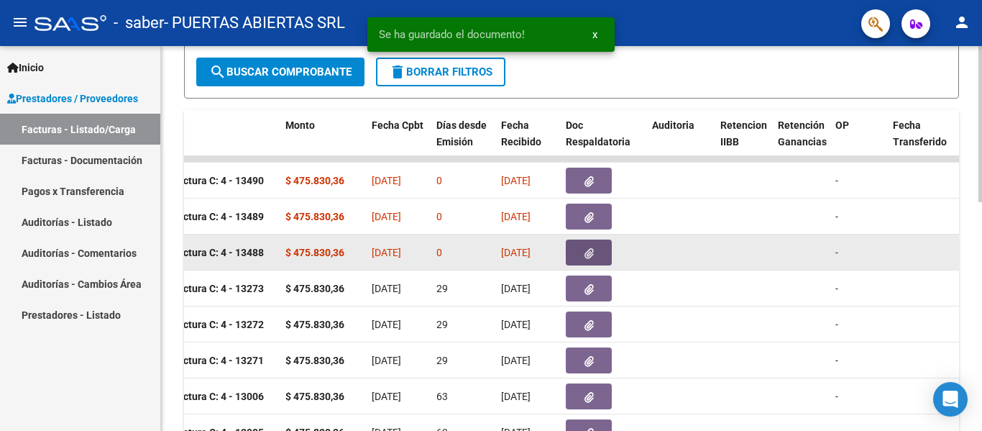
click at [601, 245] on button "button" at bounding box center [589, 252] width 46 height 26
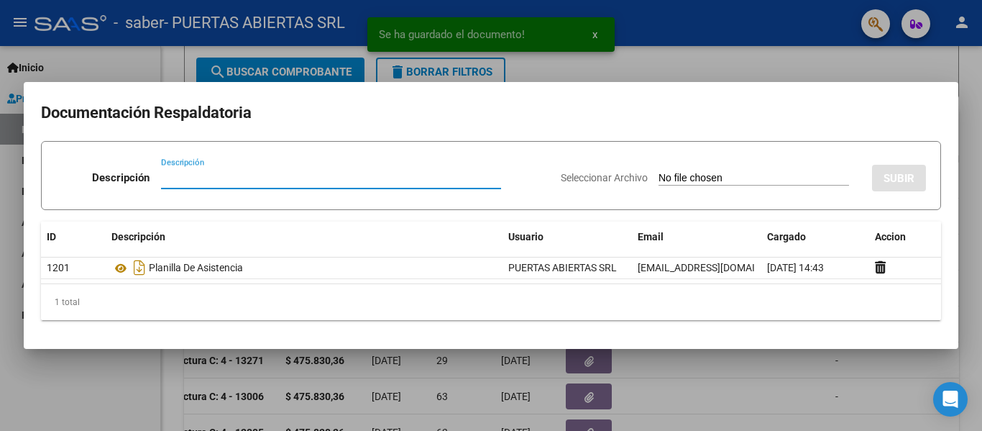
click at [674, 170] on div "Seleccionar Archivo SUBIR" at bounding box center [743, 175] width 365 height 44
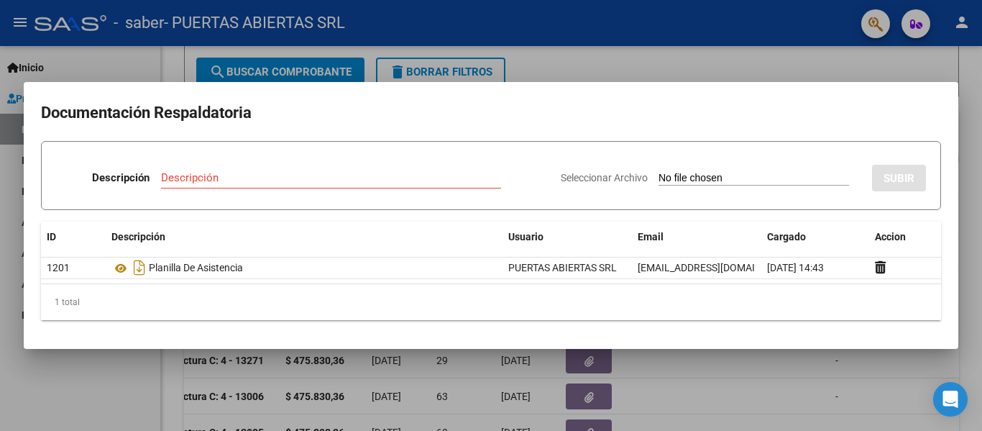
click at [659, 175] on input "Seleccionar Archivo" at bounding box center [754, 179] width 191 height 14
type input "C:\fakepath\CBU Puertas Abiertas SRL.pdf"
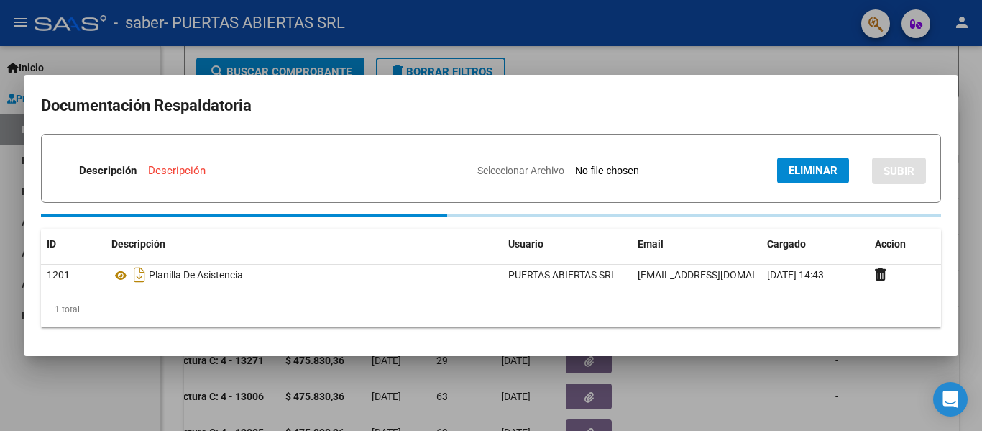
click at [366, 170] on input "Descripción" at bounding box center [289, 170] width 283 height 13
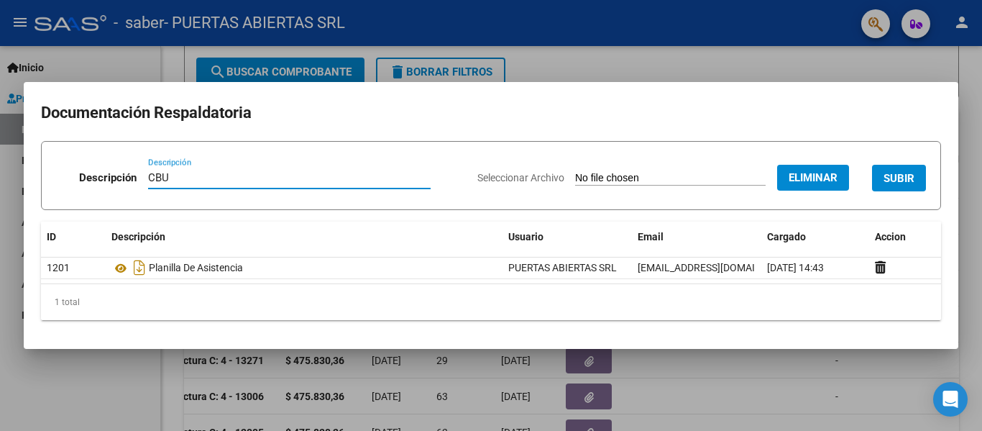
type input "CBU"
click at [902, 173] on span "SUBIR" at bounding box center [899, 178] width 31 height 13
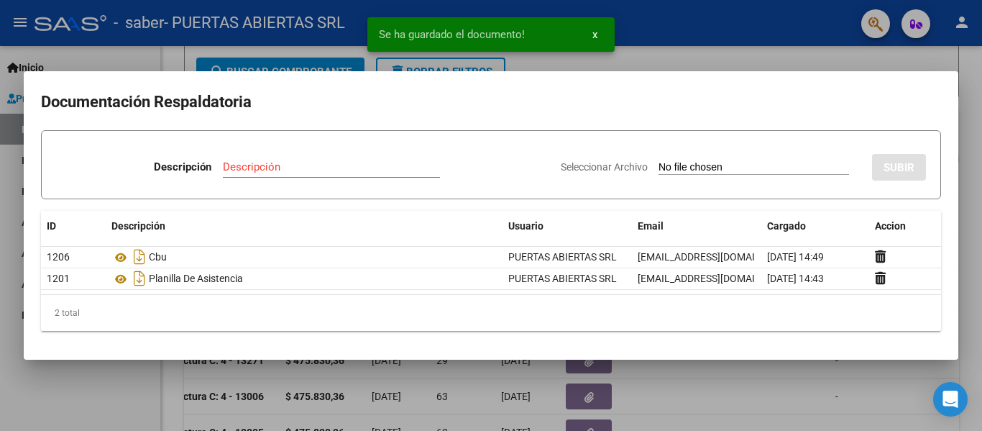
click at [738, 381] on div at bounding box center [491, 215] width 982 height 431
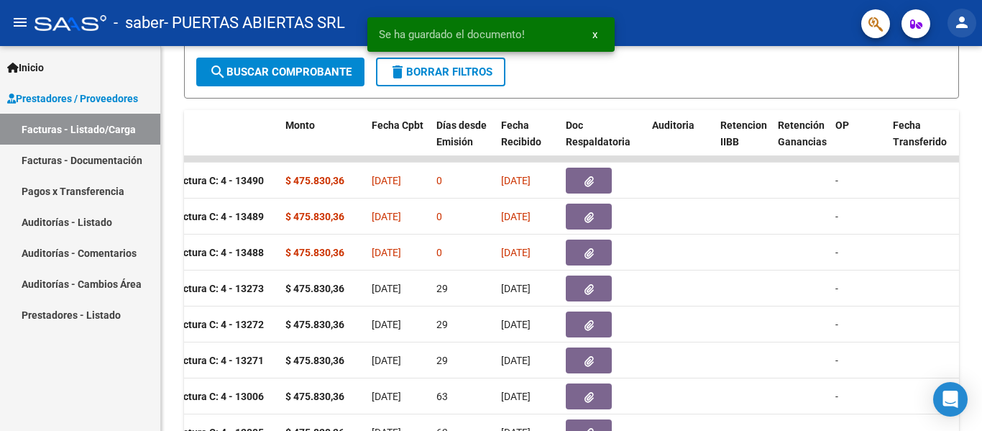
click at [971, 20] on button "person" at bounding box center [962, 23] width 29 height 29
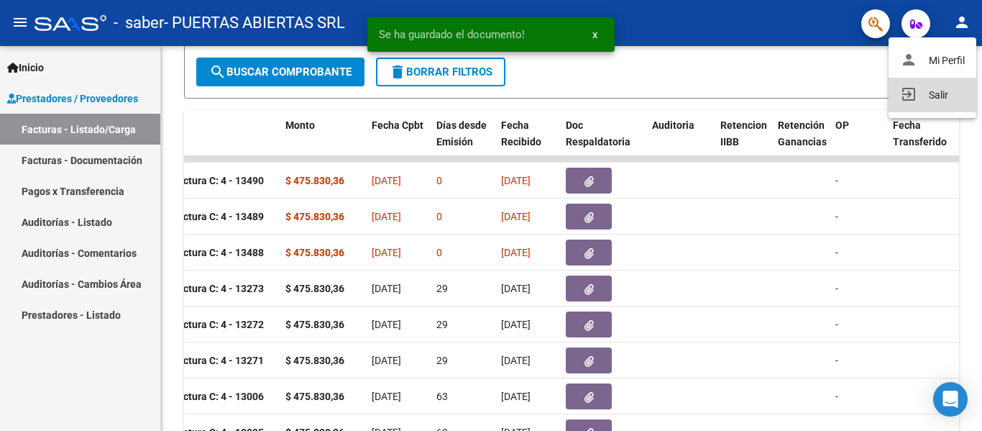
click at [923, 104] on button "exit_to_app Salir" at bounding box center [933, 95] width 88 height 35
